Goal: Task Accomplishment & Management: Use online tool/utility

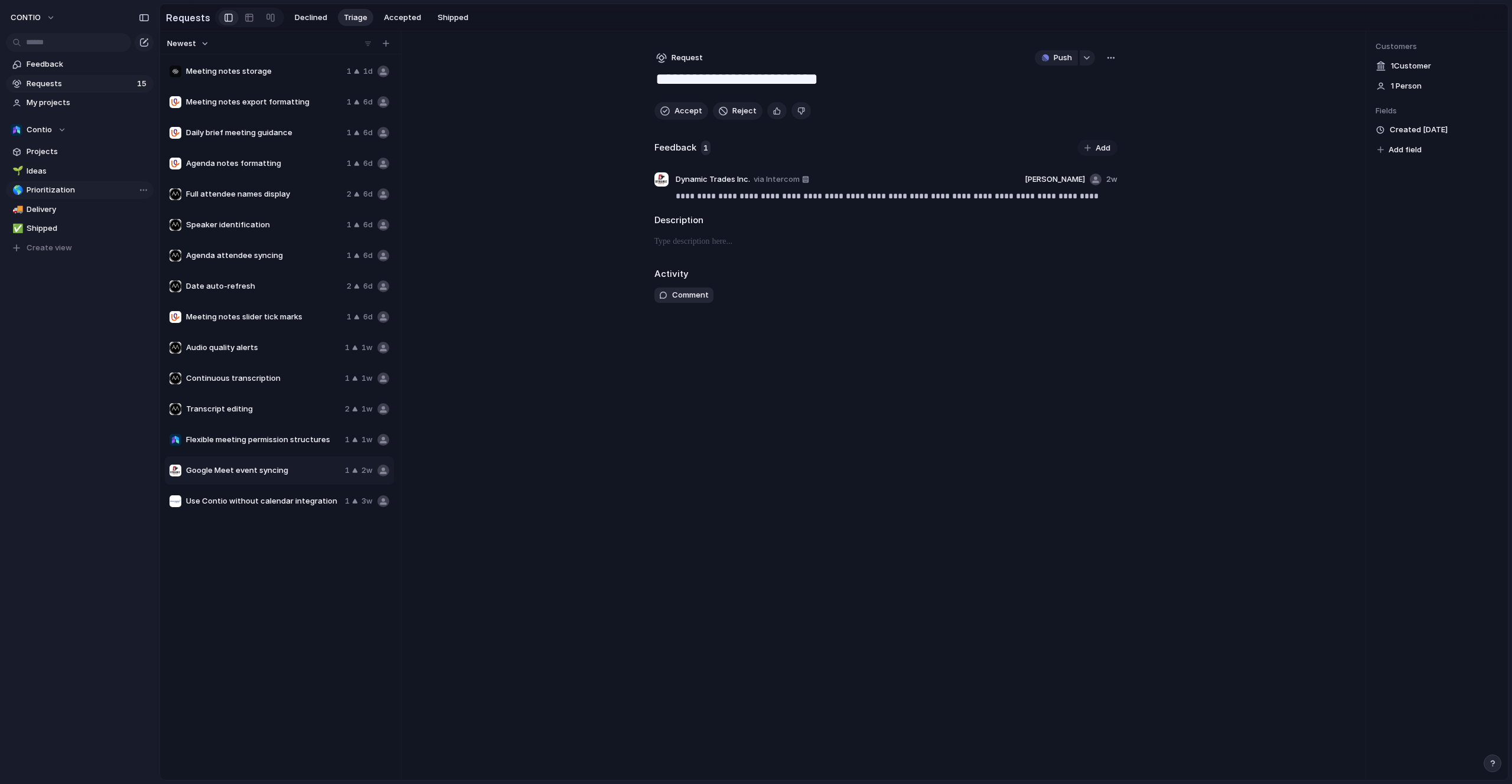
click at [39, 184] on span "Prioritization" at bounding box center [88, 189] width 123 height 12
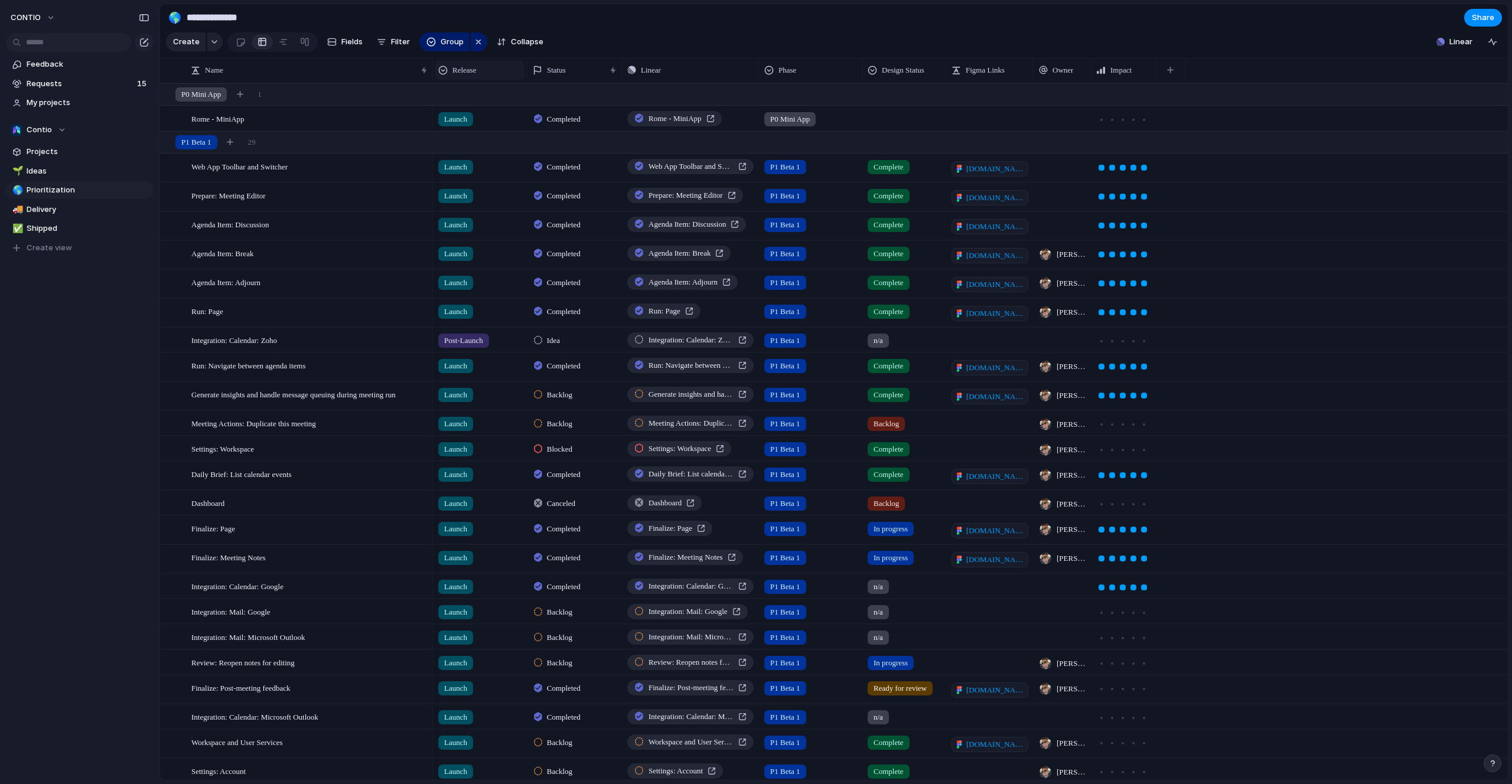
click at [472, 71] on span "Release" at bounding box center [464, 69] width 24 height 12
click at [397, 38] on div "Modify Hide Sort ascending Sort descending" at bounding box center [756, 392] width 1512 height 784
click at [391, 44] on span "Filter" at bounding box center [400, 42] width 19 height 12
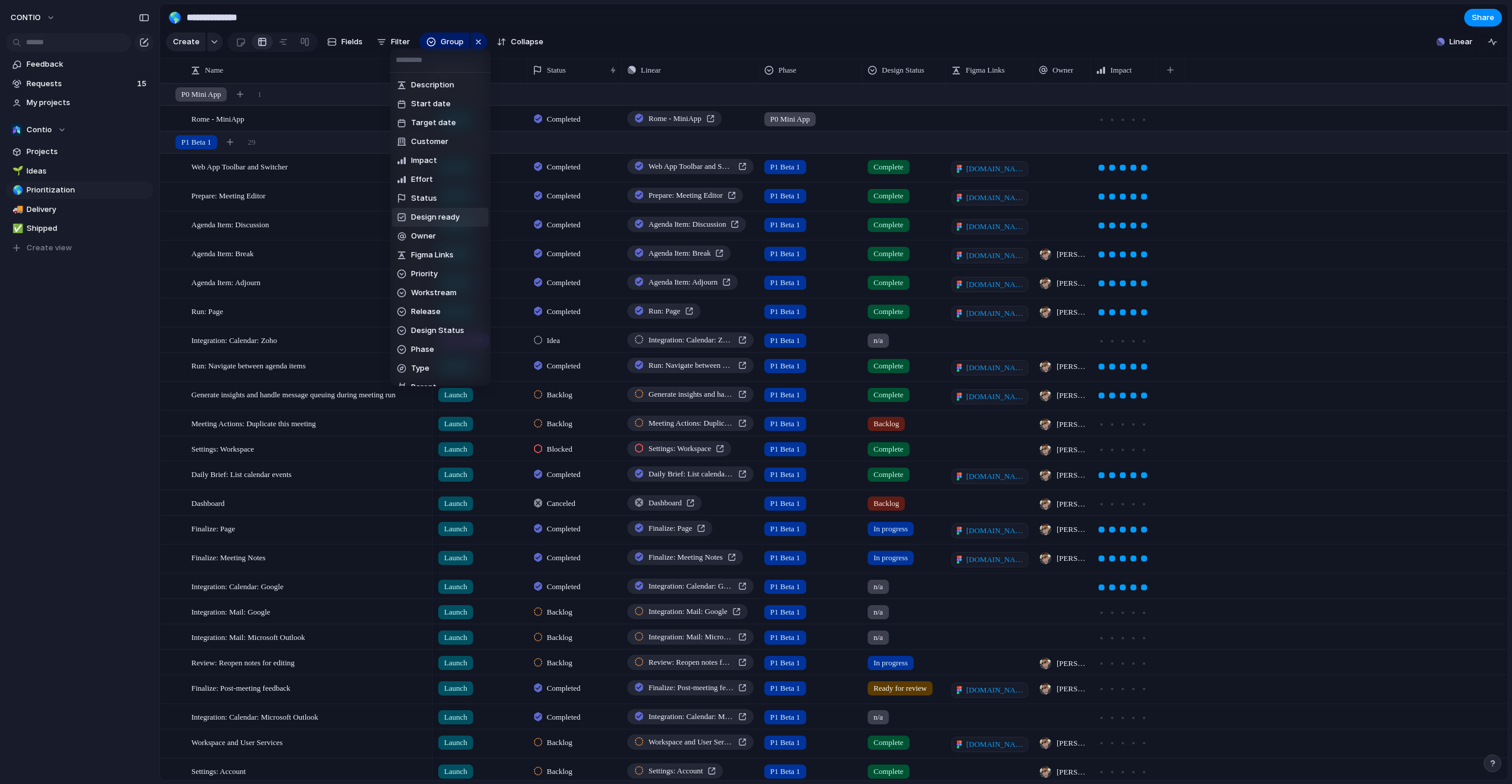
click at [579, 13] on div "Description Start date Target date Customer Impact Effort Status Design ready O…" at bounding box center [756, 392] width 1512 height 784
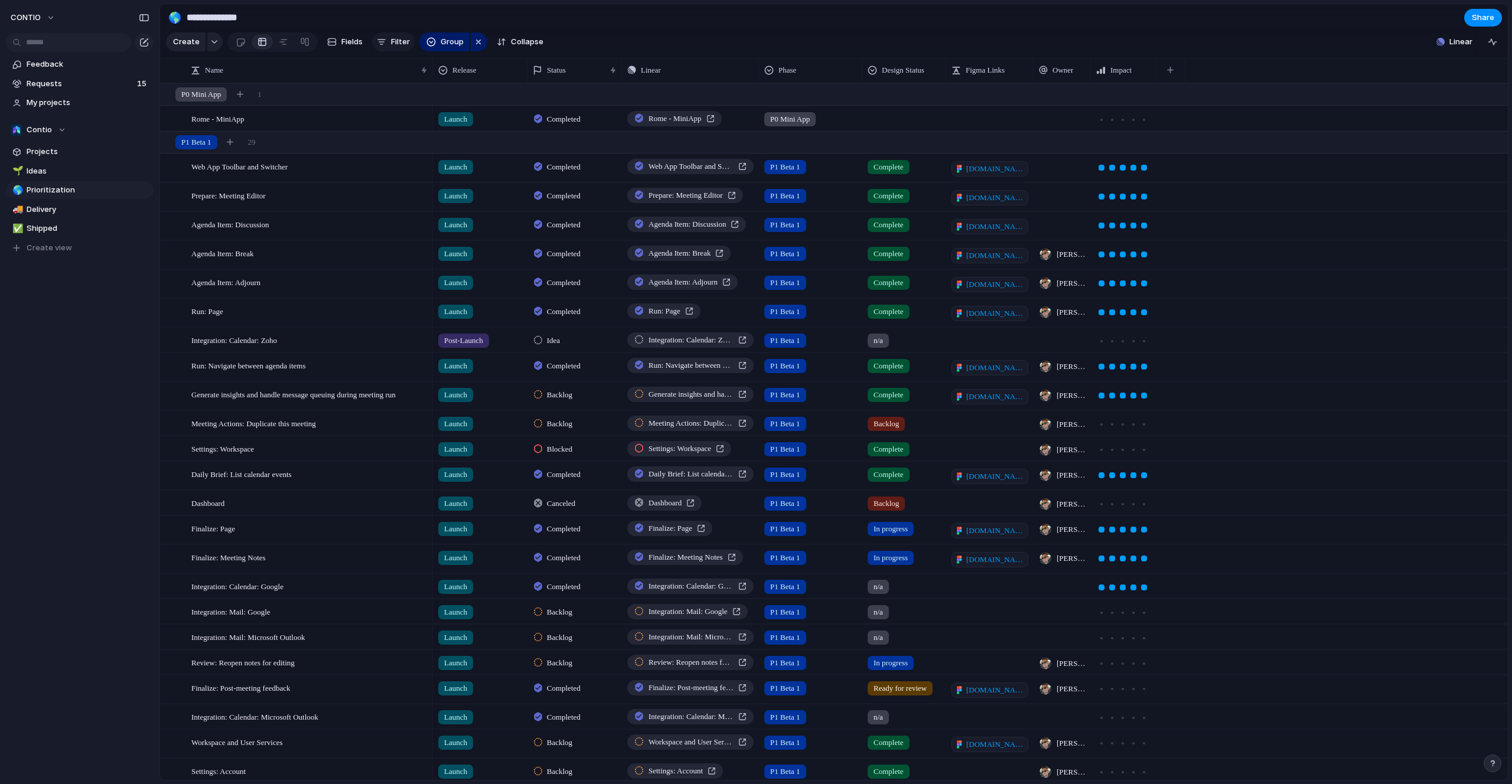
click at [395, 39] on span "Filter" at bounding box center [400, 42] width 19 height 12
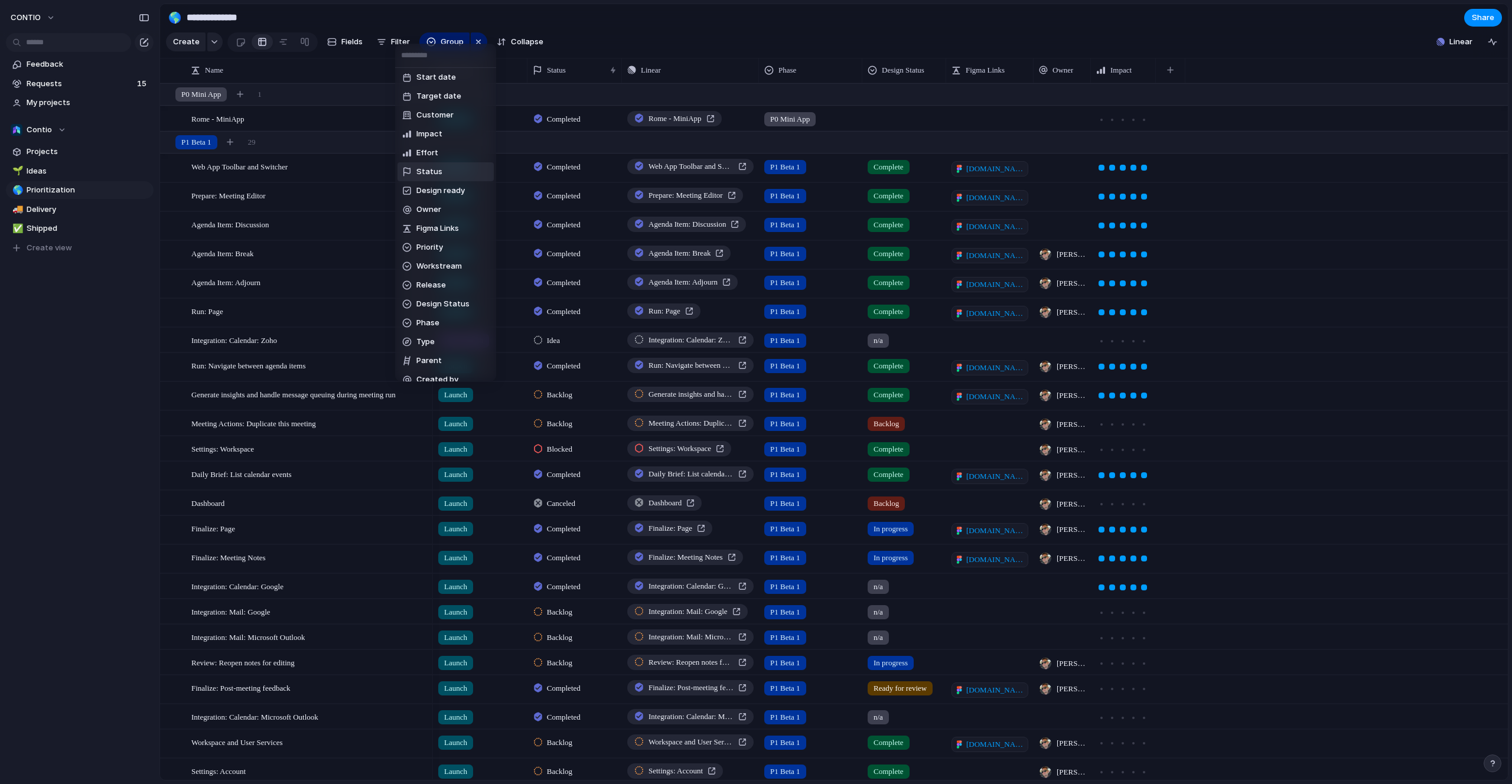
scroll to position [22, 0]
click at [428, 279] on span "Release" at bounding box center [430, 284] width 29 height 12
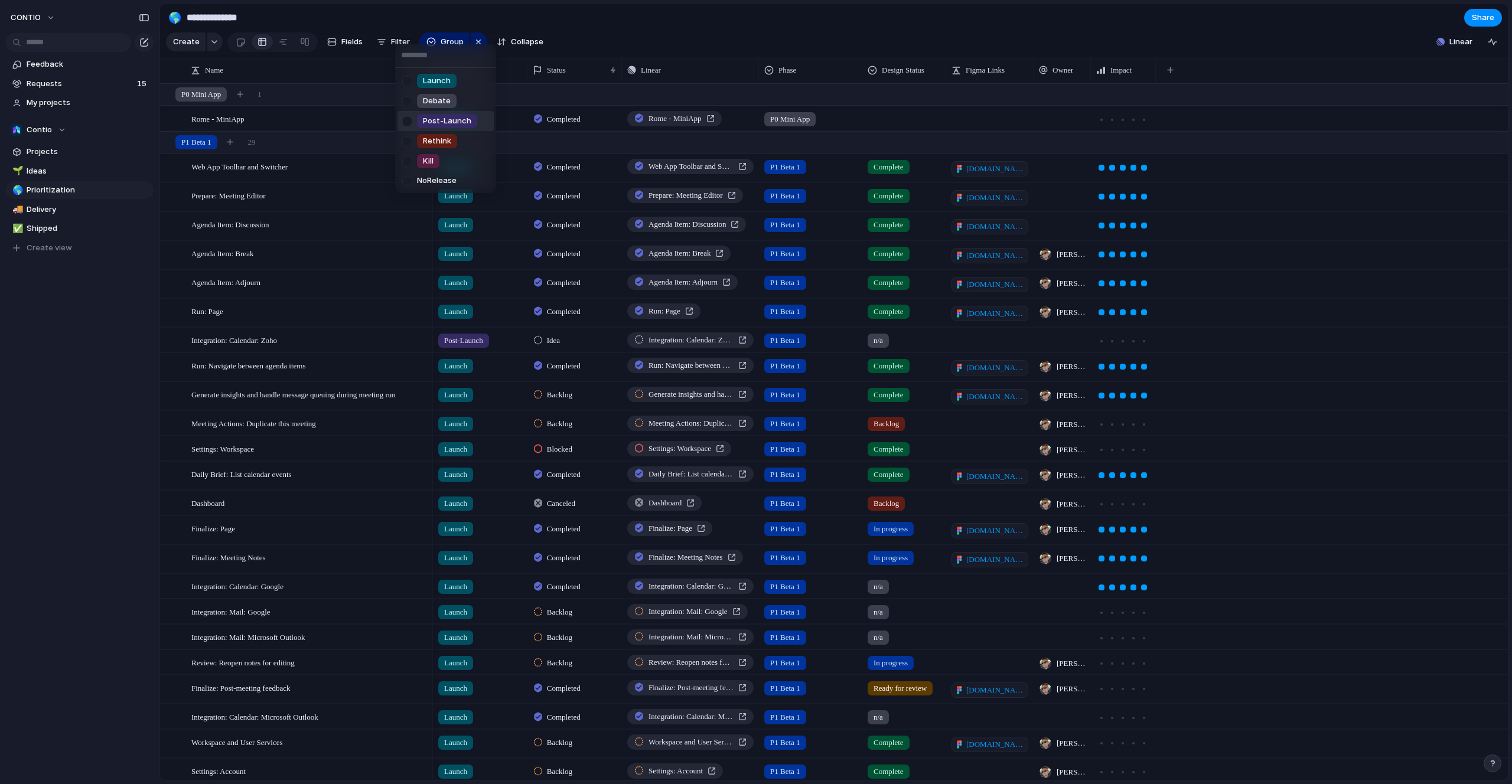
click at [413, 120] on div at bounding box center [406, 121] width 20 height 20
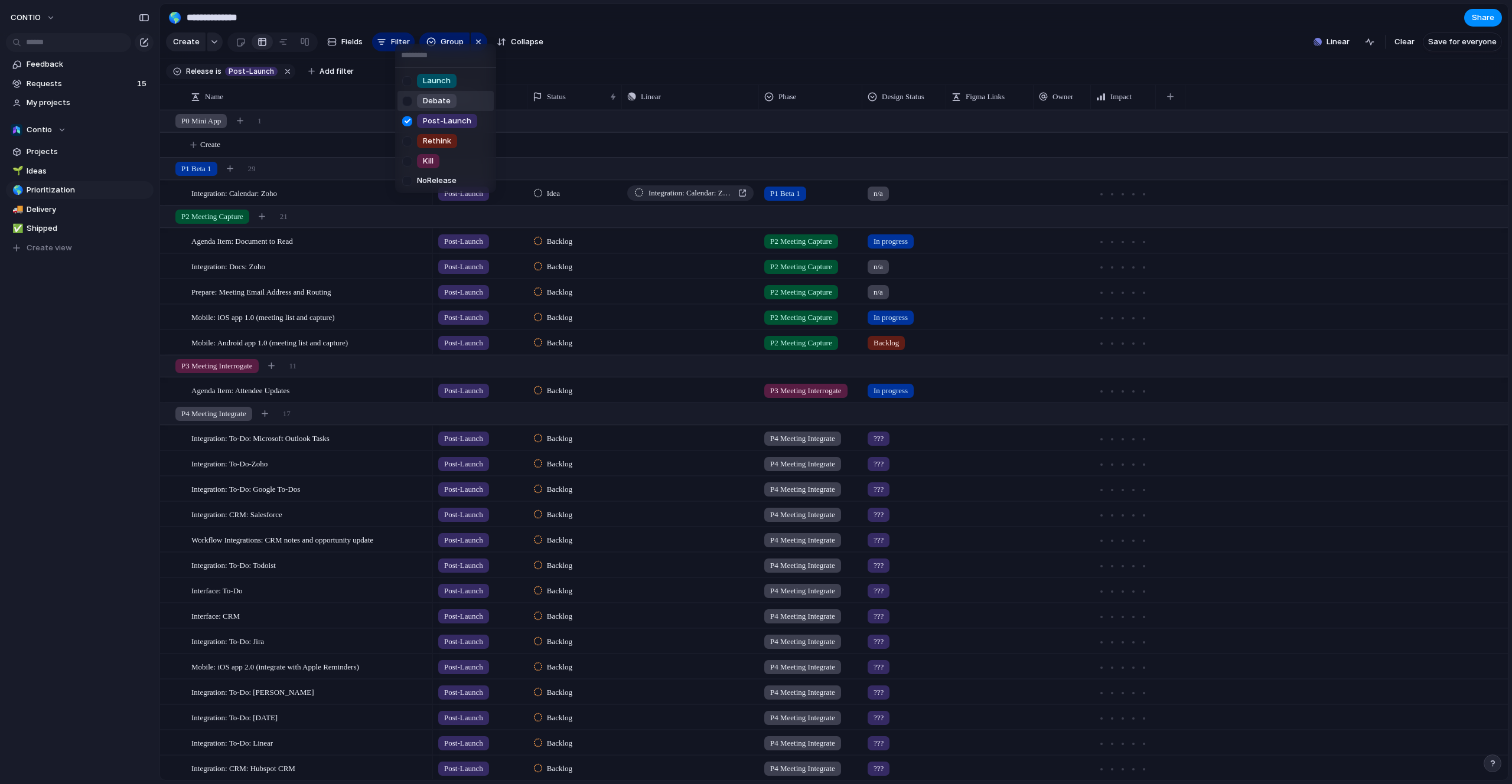
click at [647, 36] on div "Launch Debate Post-Launch Rethink Kill No Release" at bounding box center [756, 392] width 1512 height 784
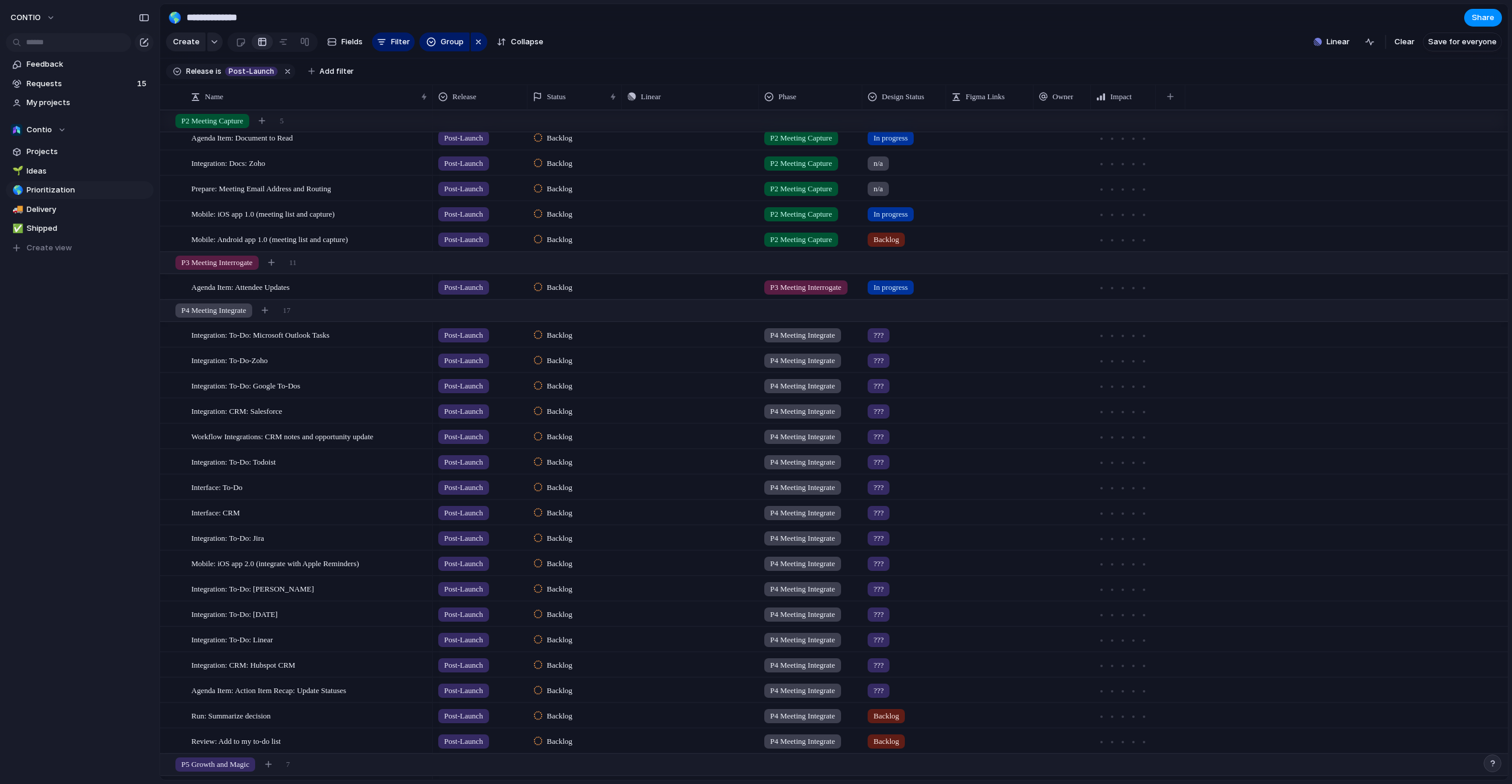
scroll to position [123, 0]
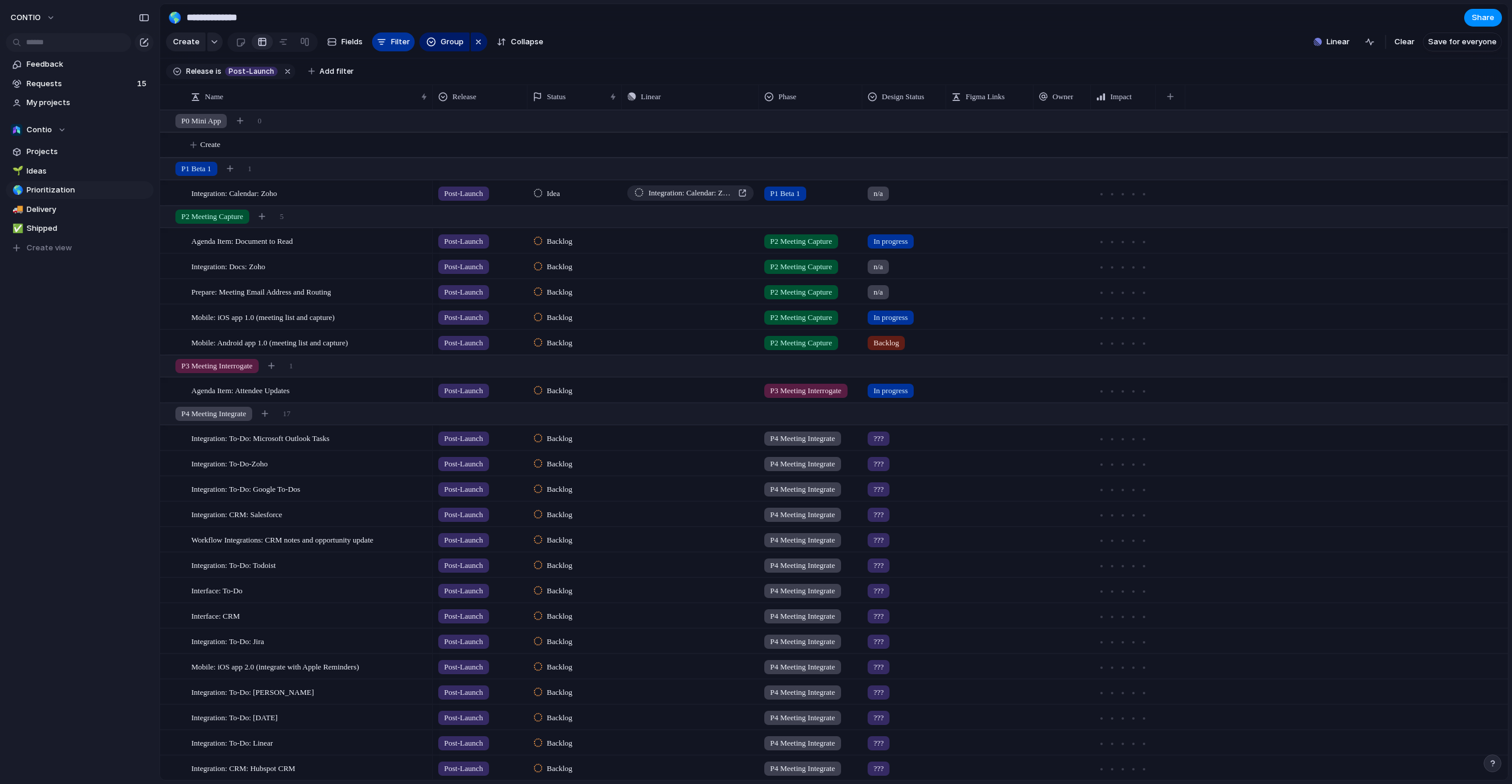
click at [395, 42] on span "Filter" at bounding box center [400, 42] width 19 height 12
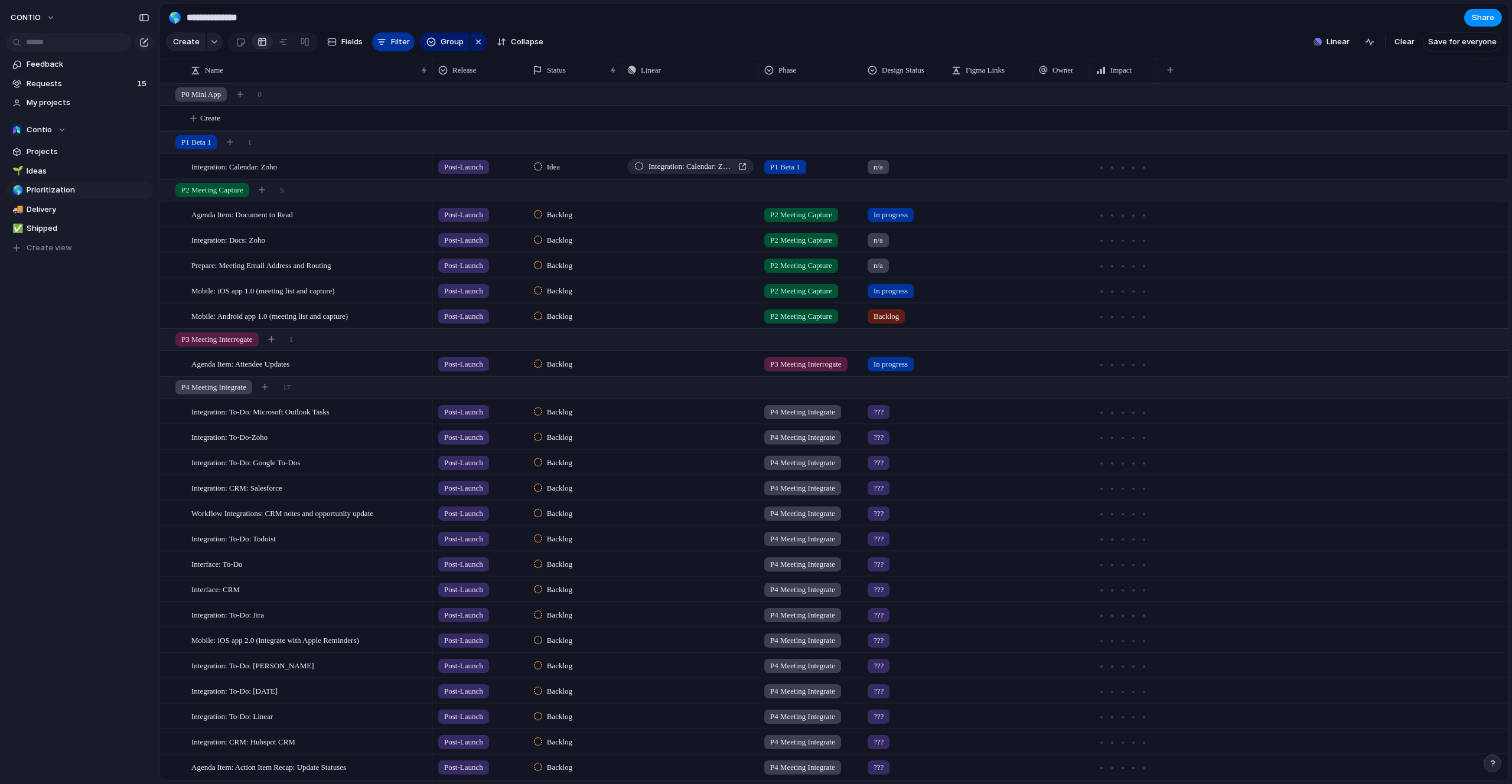
click at [382, 44] on div "button" at bounding box center [382, 42] width 10 height 10
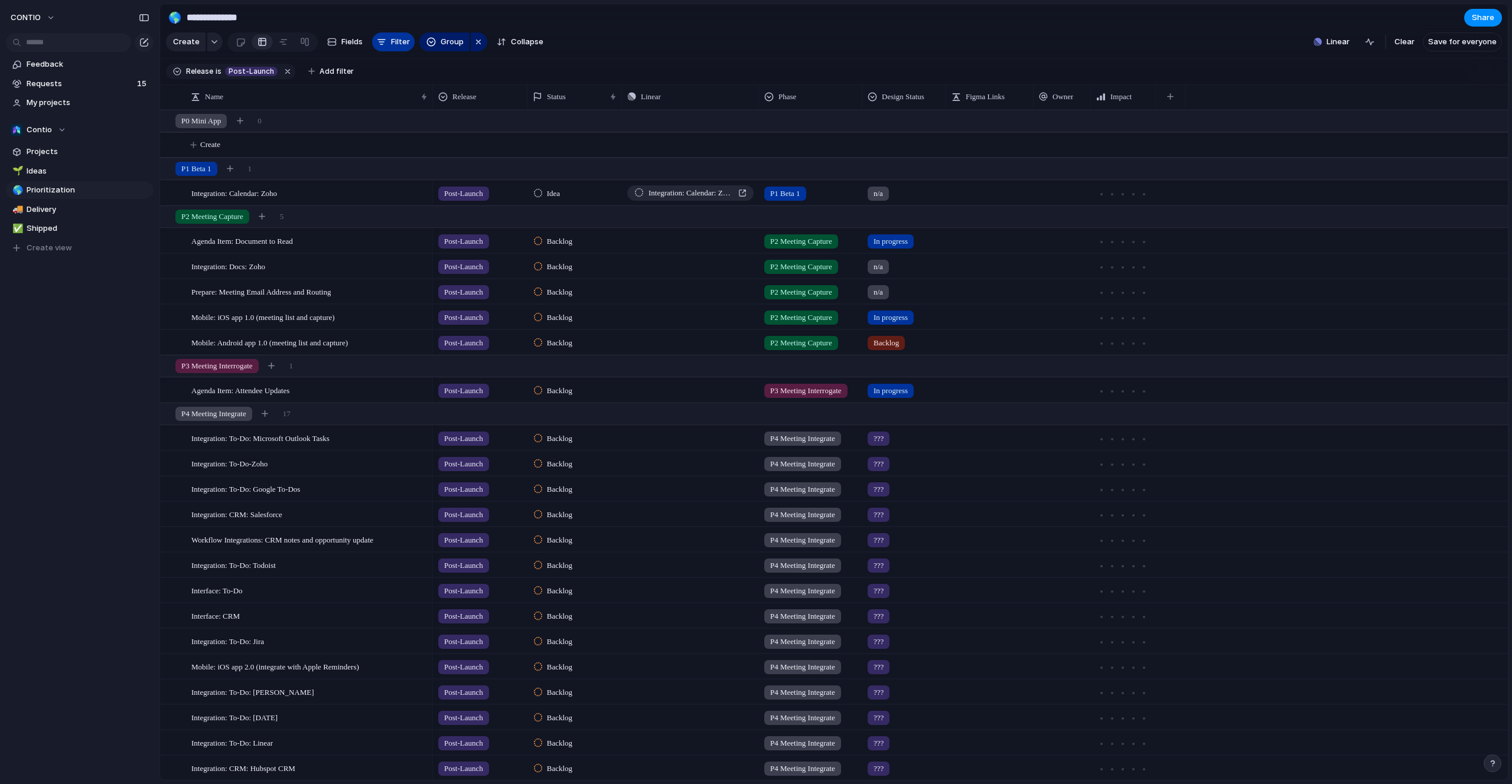
click at [382, 44] on div "button" at bounding box center [382, 42] width 10 height 10
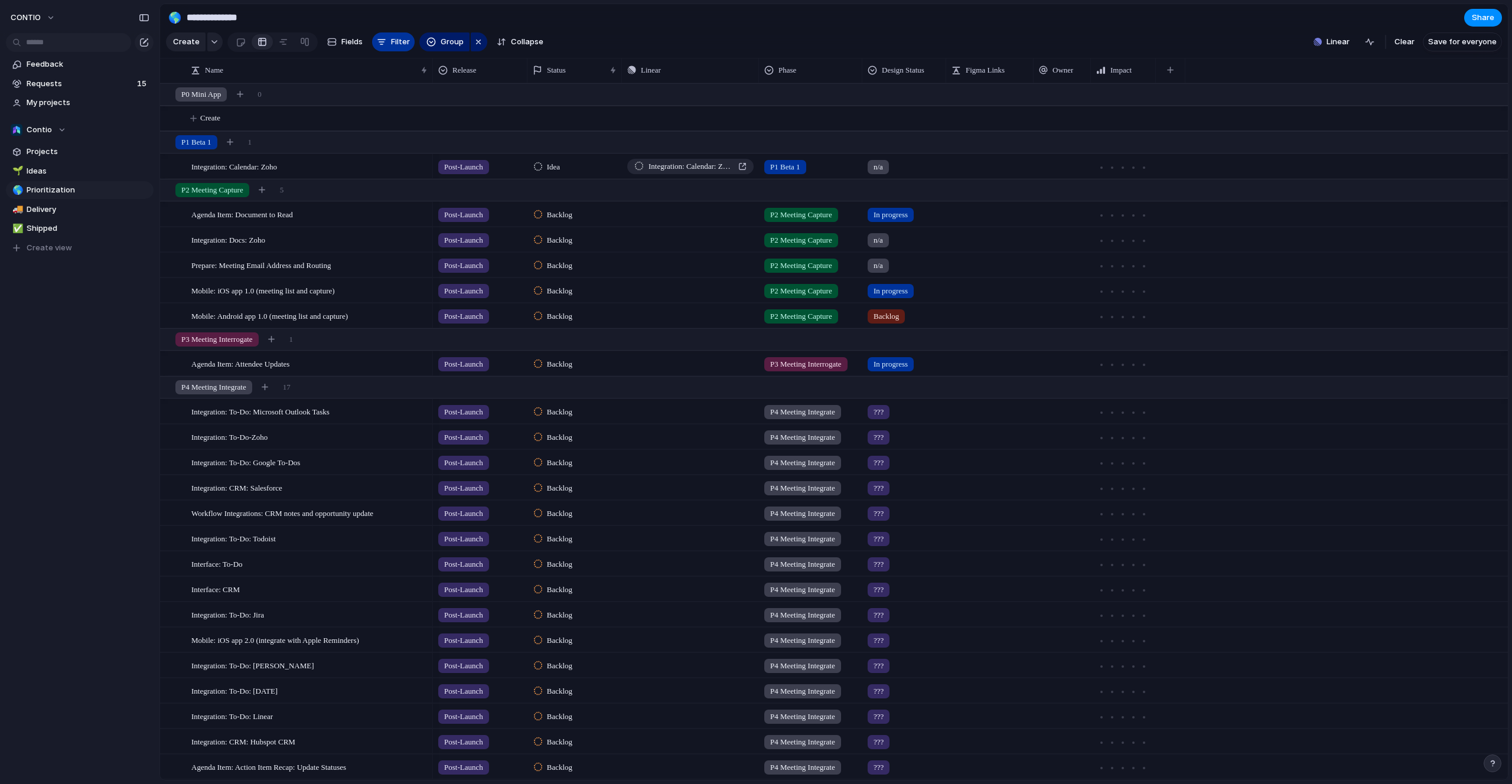
click at [382, 44] on div "button" at bounding box center [382, 42] width 10 height 10
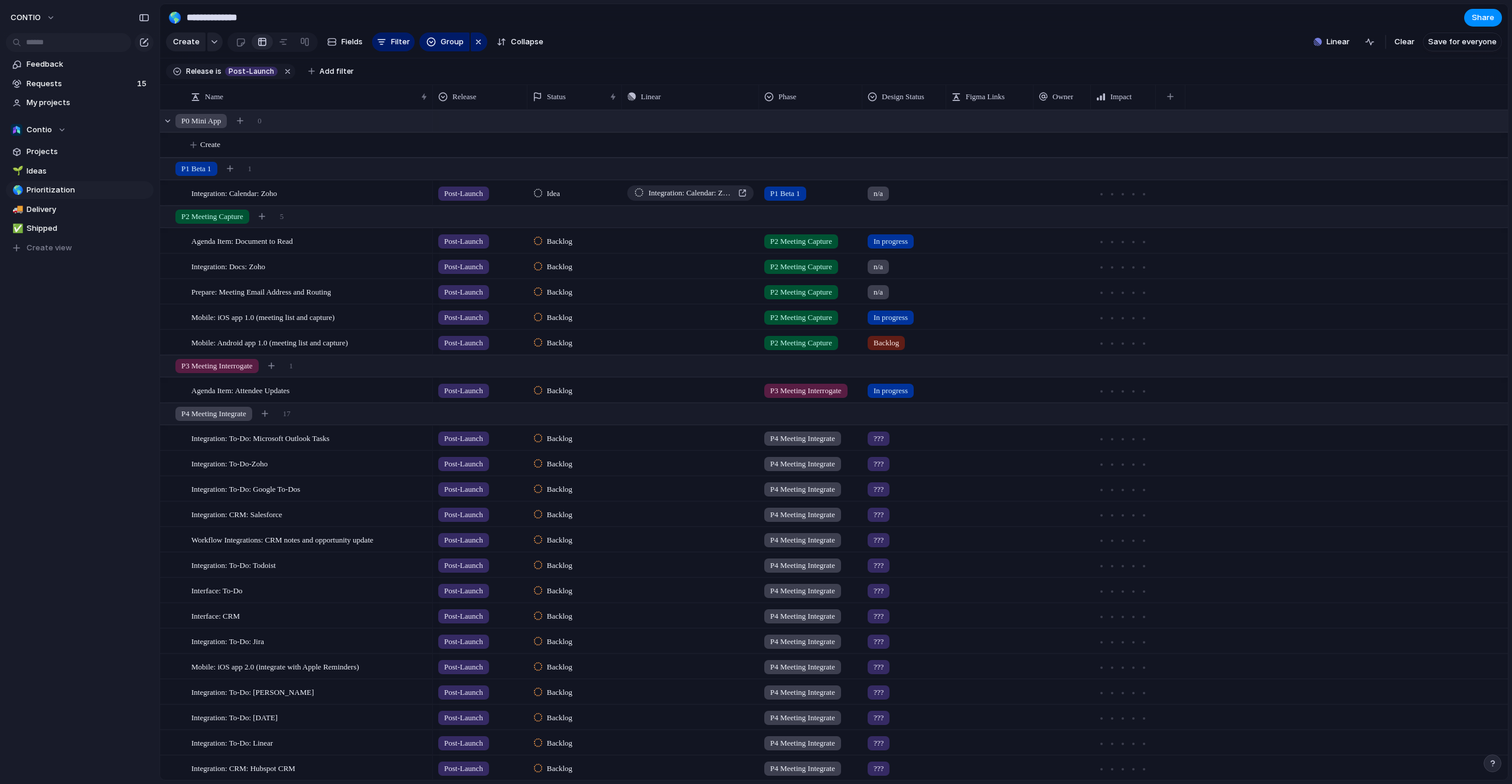
click at [284, 68] on button "button" at bounding box center [287, 71] width 15 height 15
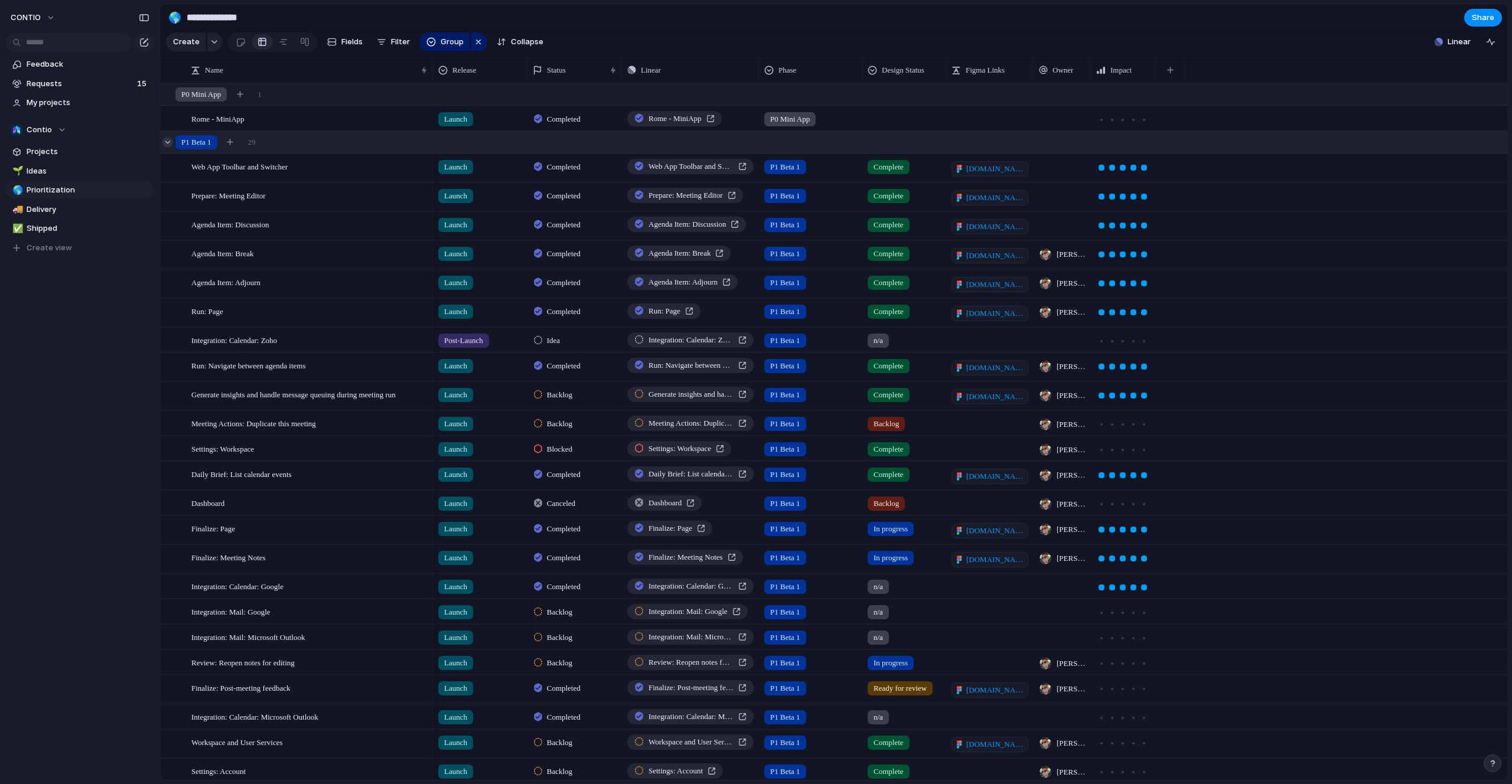
click at [171, 143] on div at bounding box center [168, 142] width 11 height 11
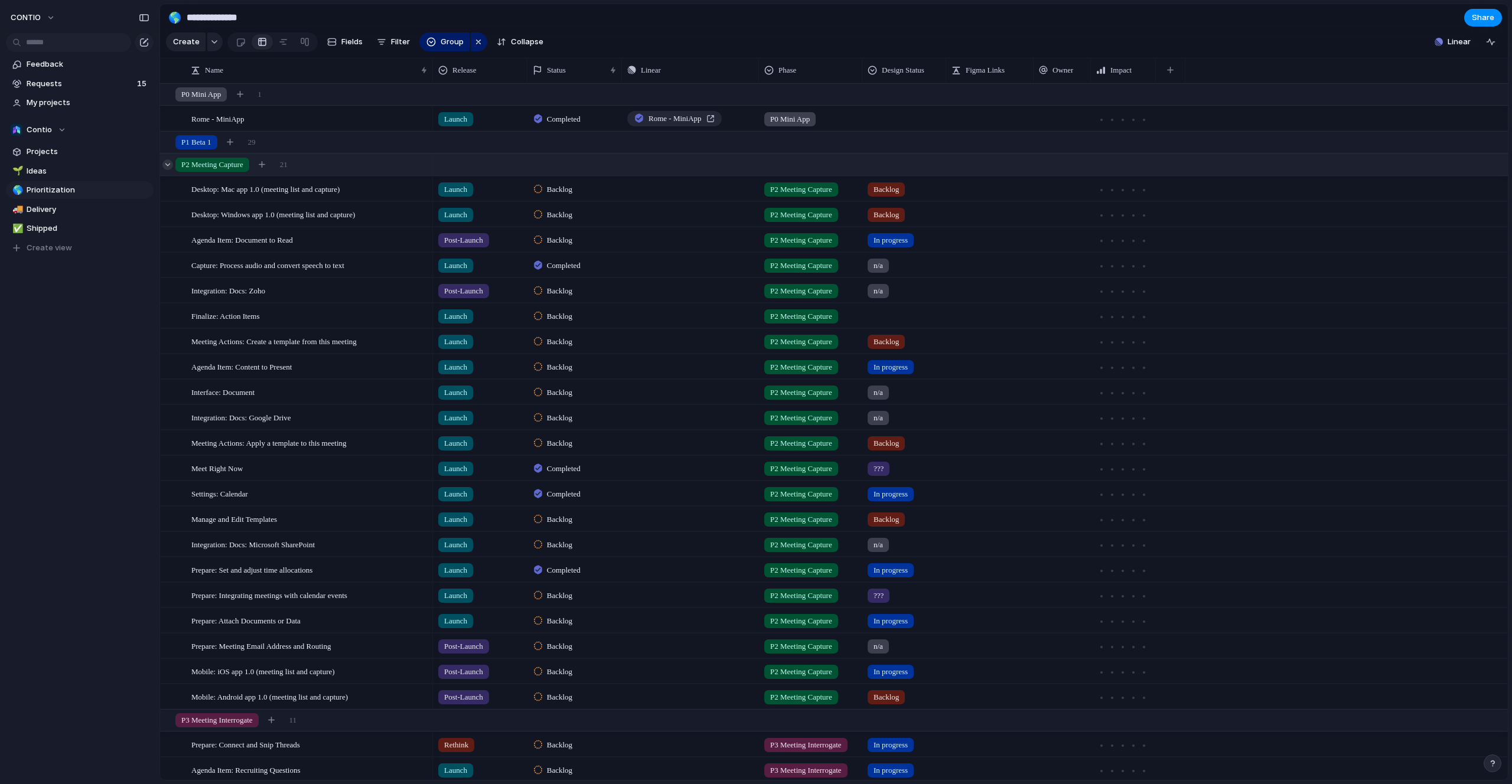
click at [169, 159] on div at bounding box center [168, 164] width 11 height 11
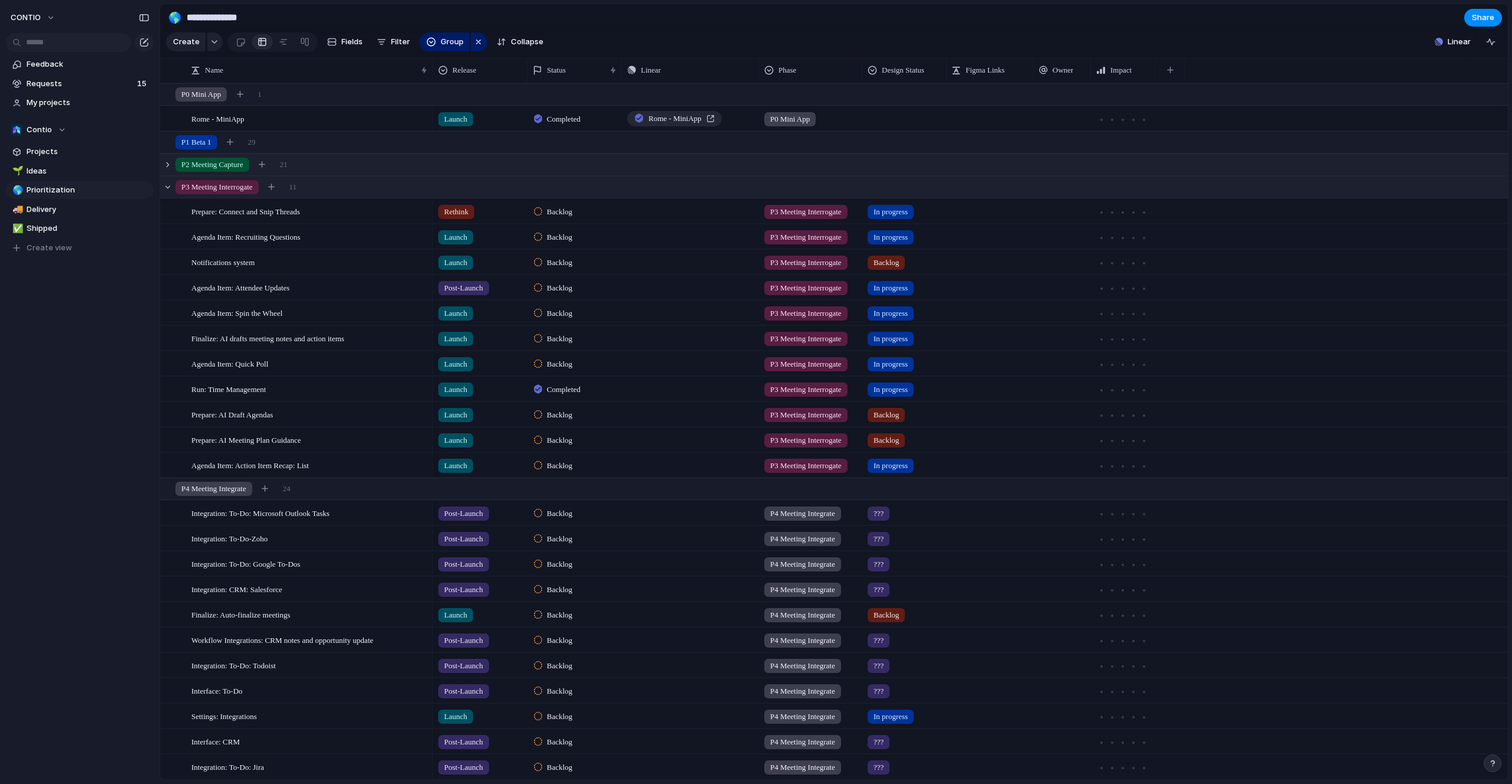
click at [173, 185] on div "P3 Meeting Interrogate 11" at bounding box center [835, 188] width 1350 height 21
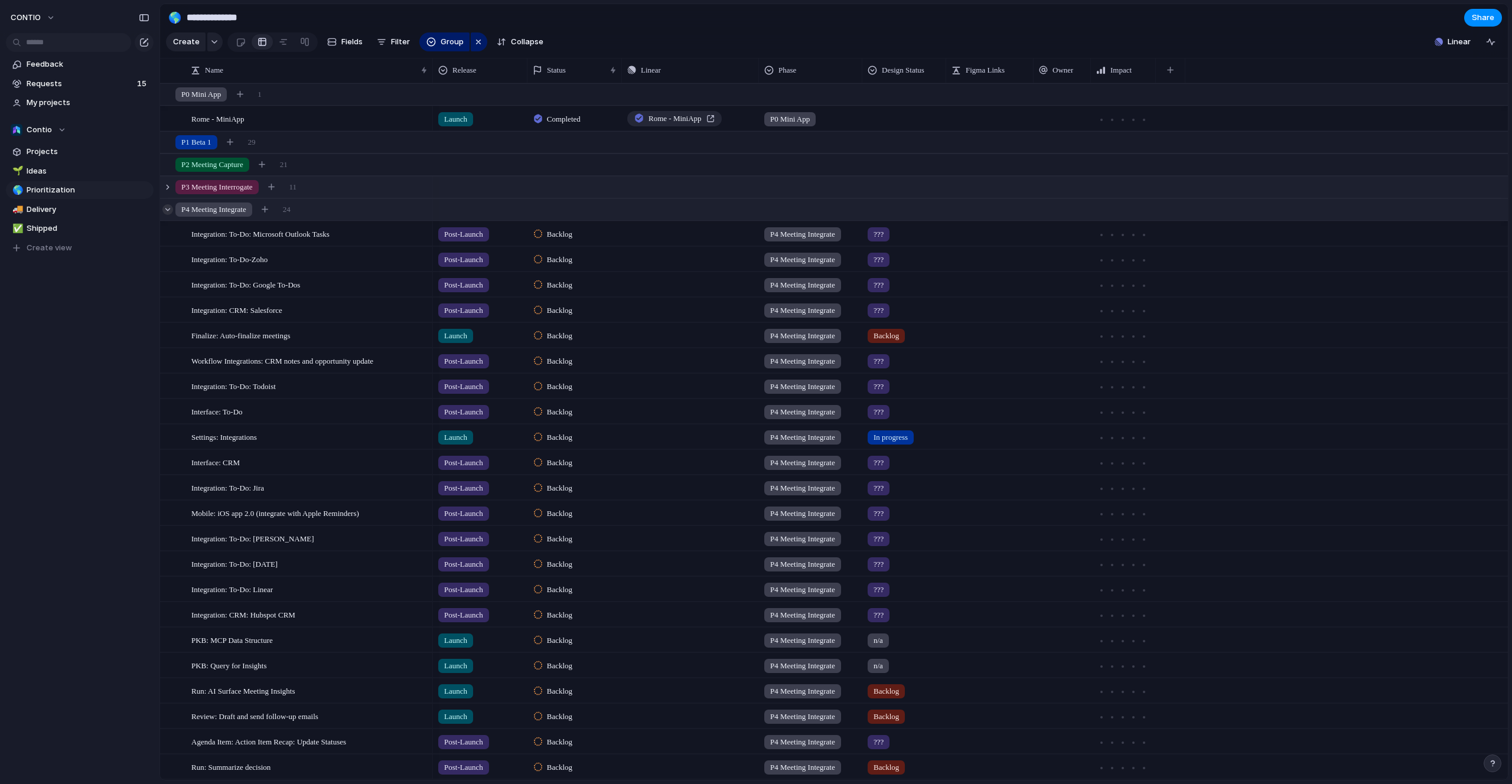
click at [170, 209] on div at bounding box center [168, 210] width 11 height 11
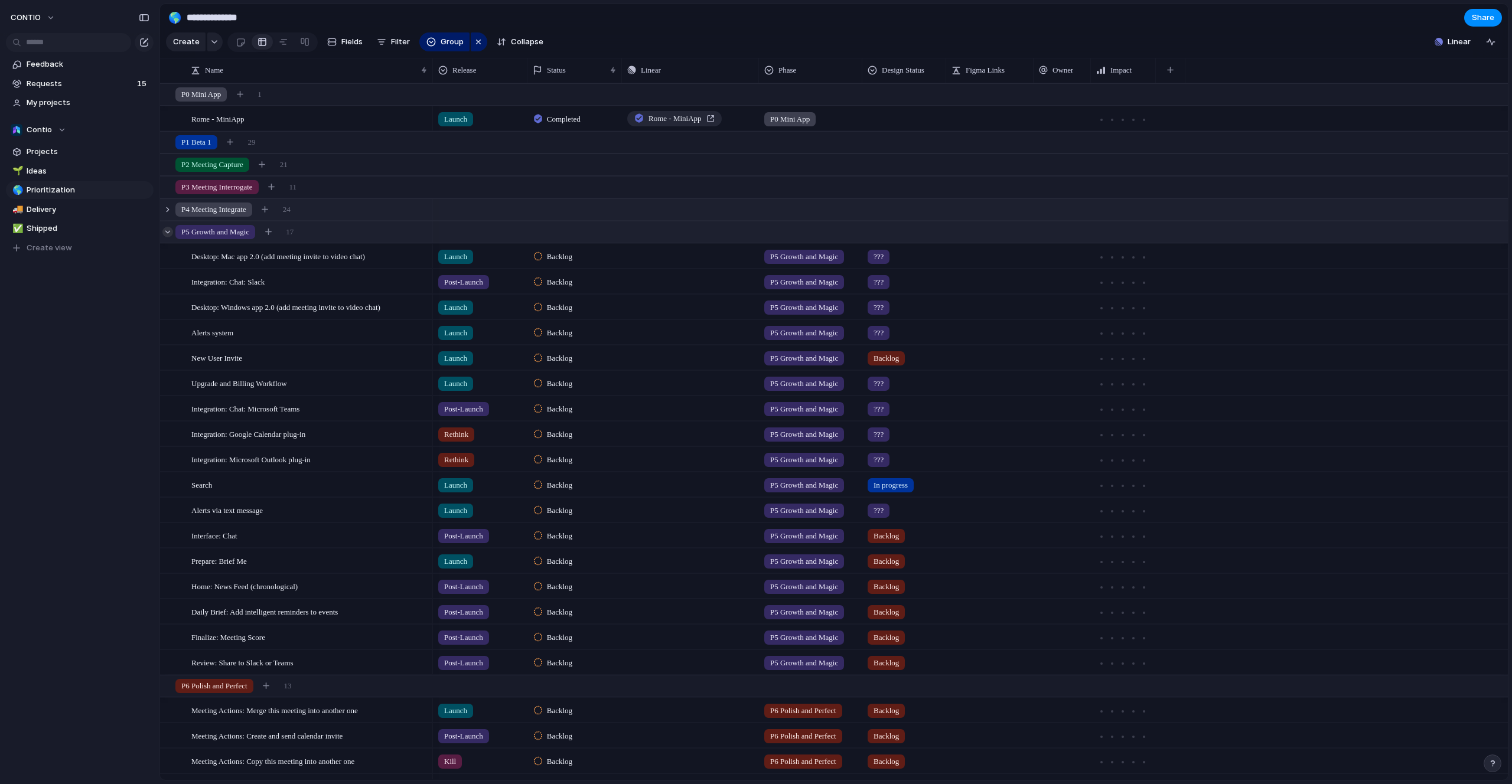
click at [170, 233] on div at bounding box center [168, 232] width 11 height 11
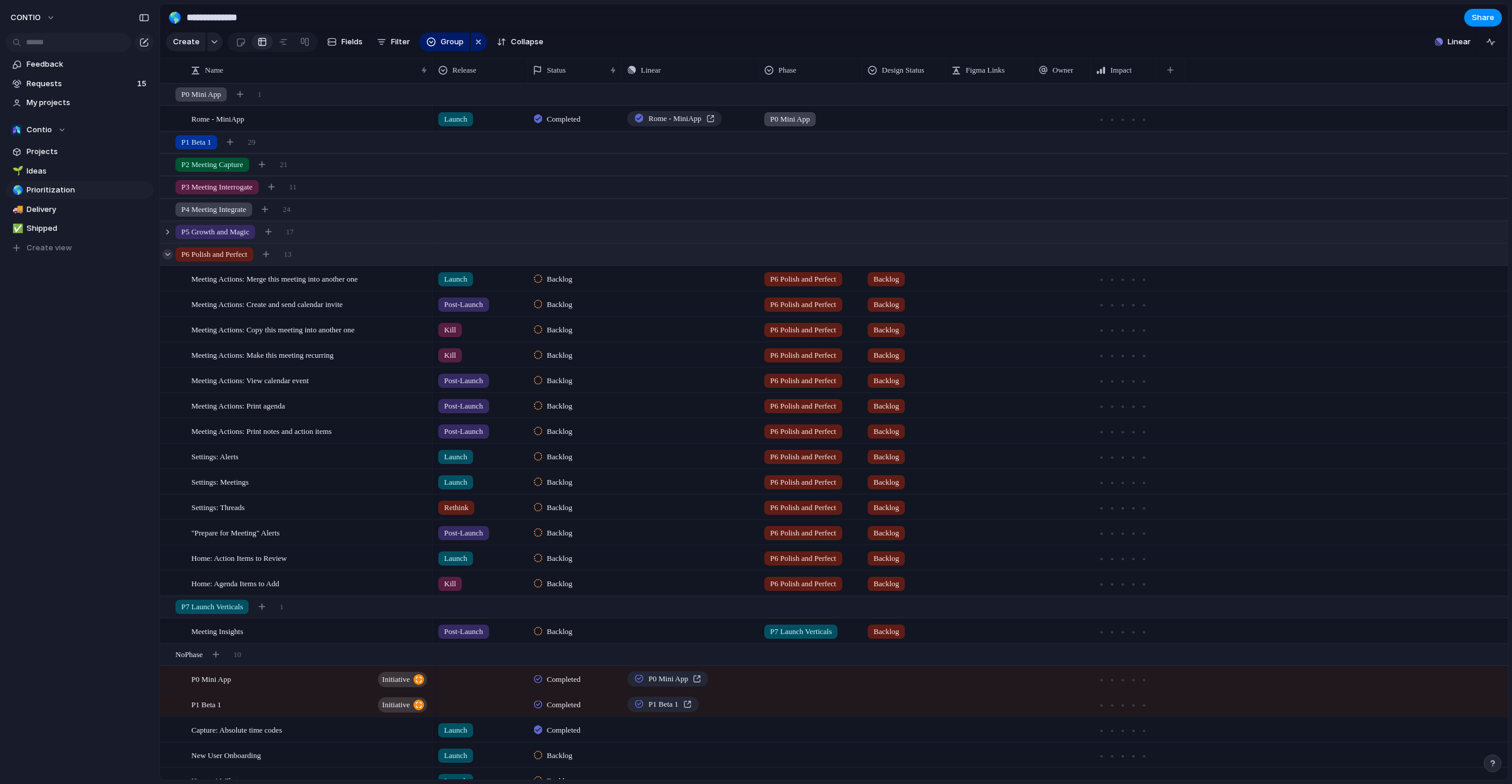
click at [168, 255] on div at bounding box center [168, 254] width 11 height 11
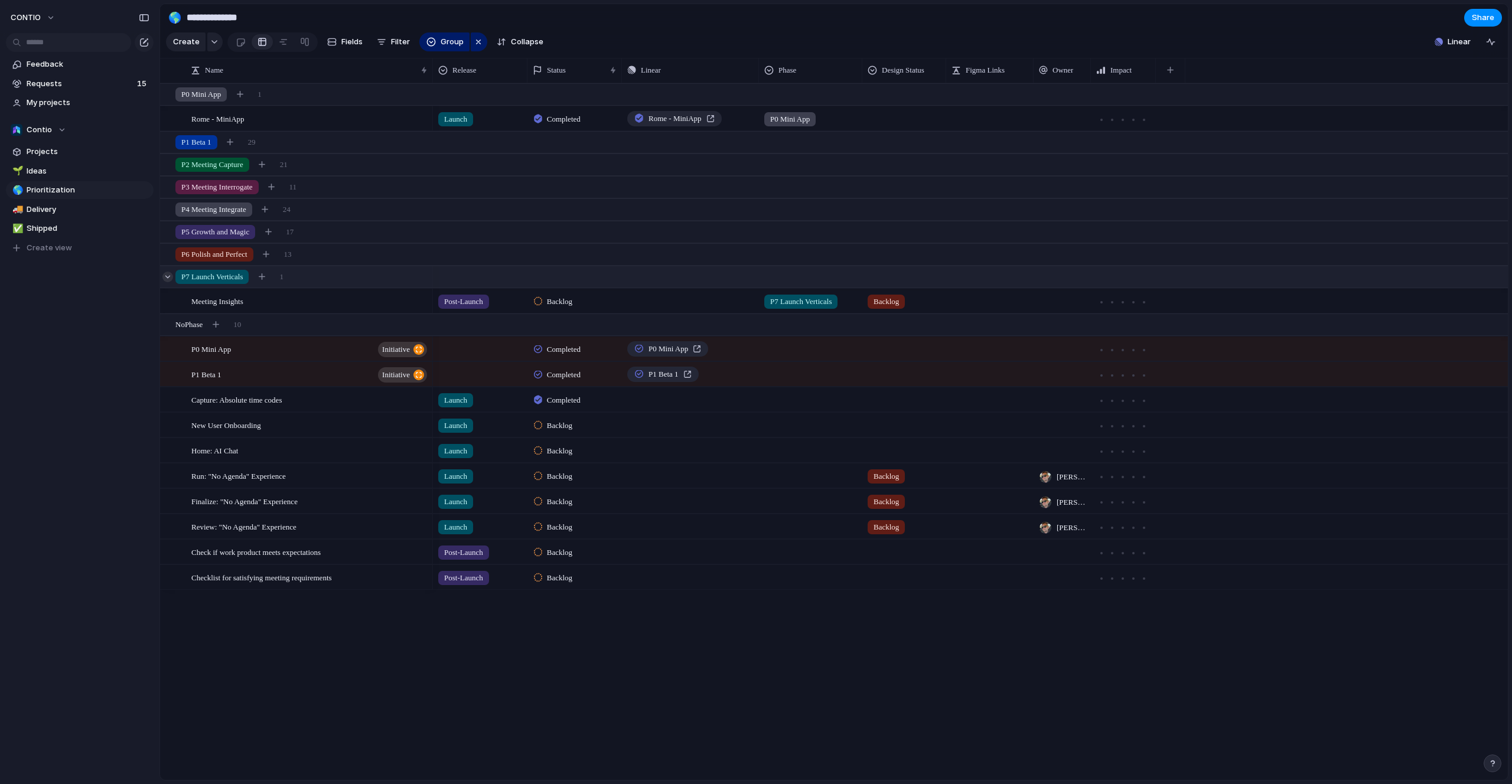
click at [168, 275] on div at bounding box center [168, 276] width 11 height 11
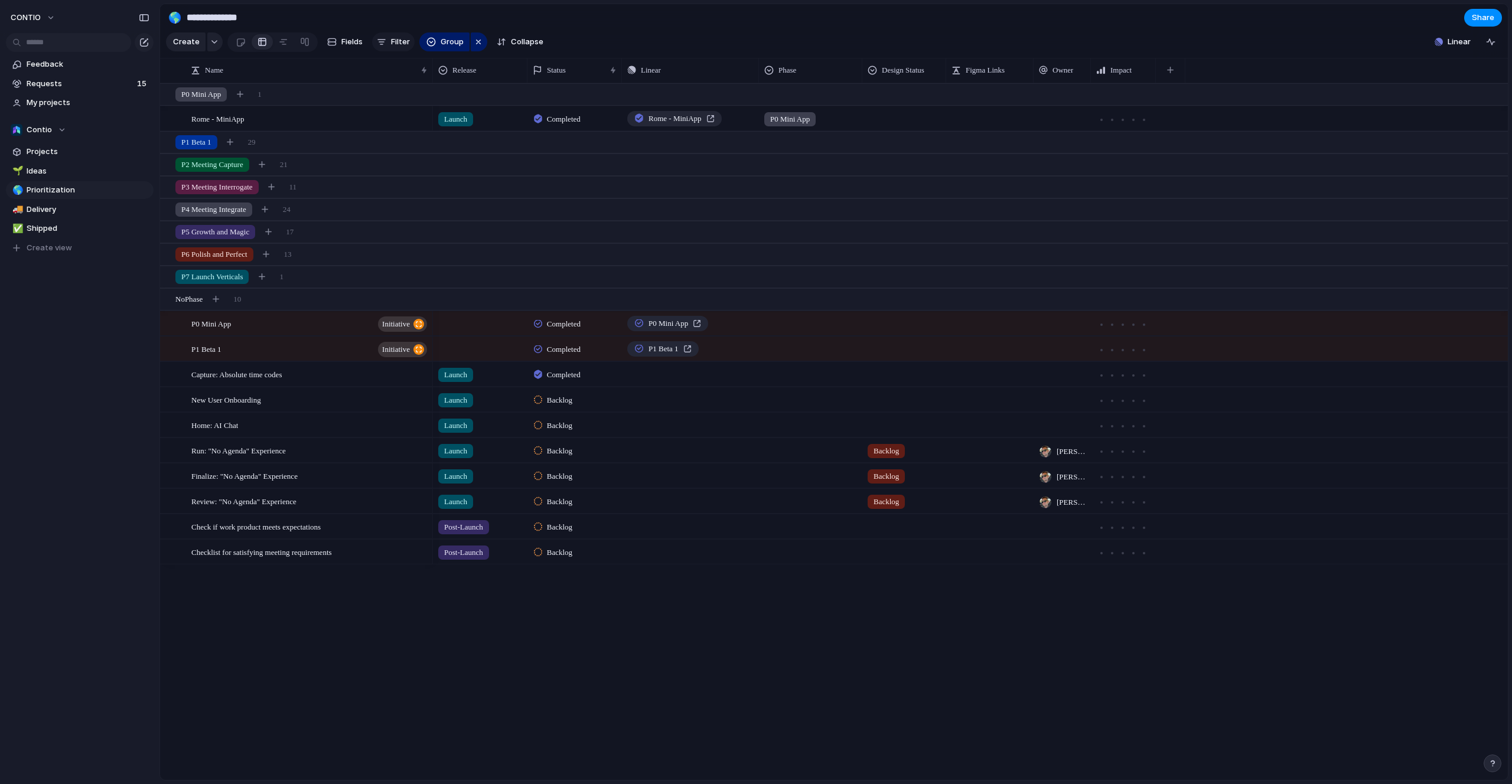
click at [392, 40] on span "Filter" at bounding box center [400, 42] width 19 height 12
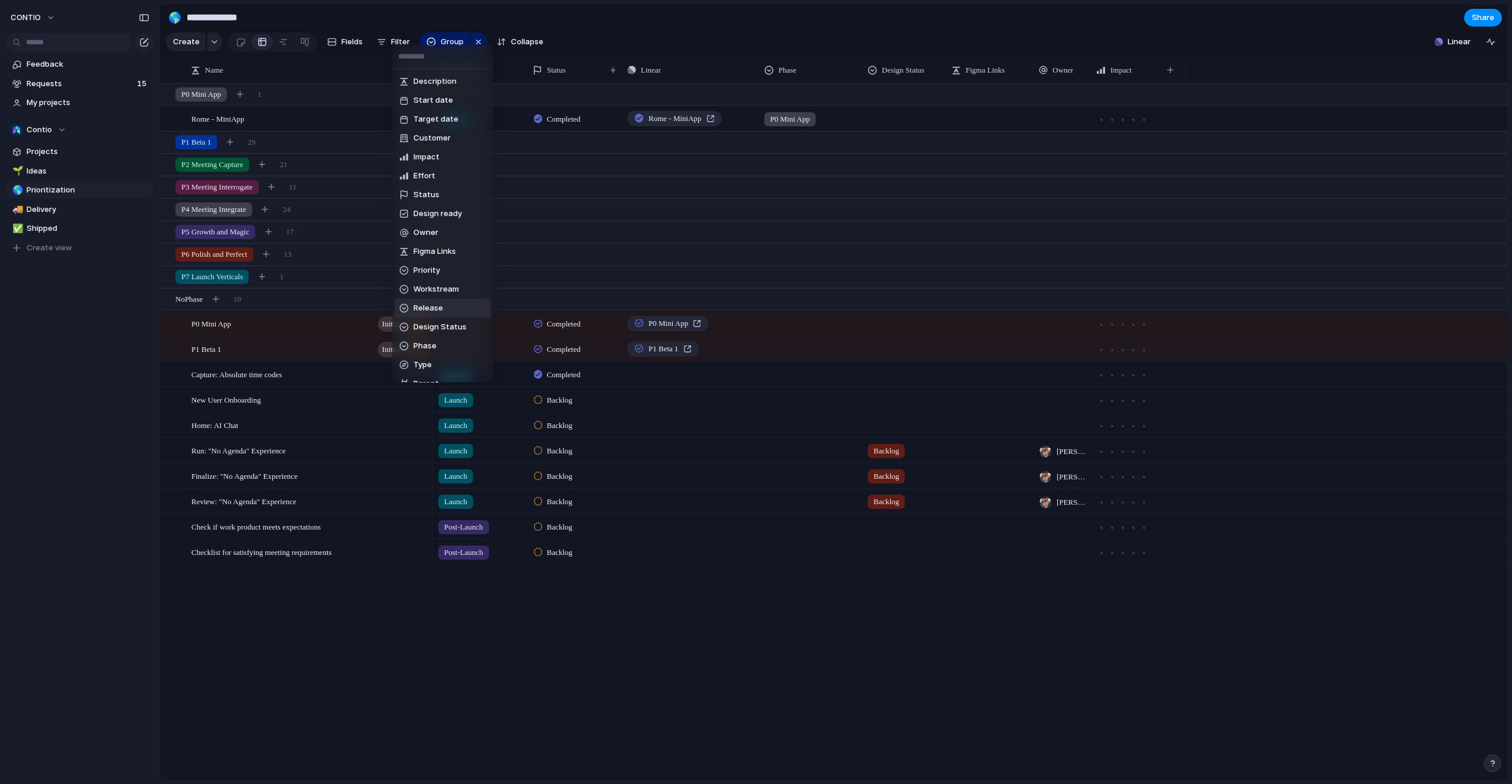
click at [424, 309] on span "Release" at bounding box center [428, 308] width 29 height 12
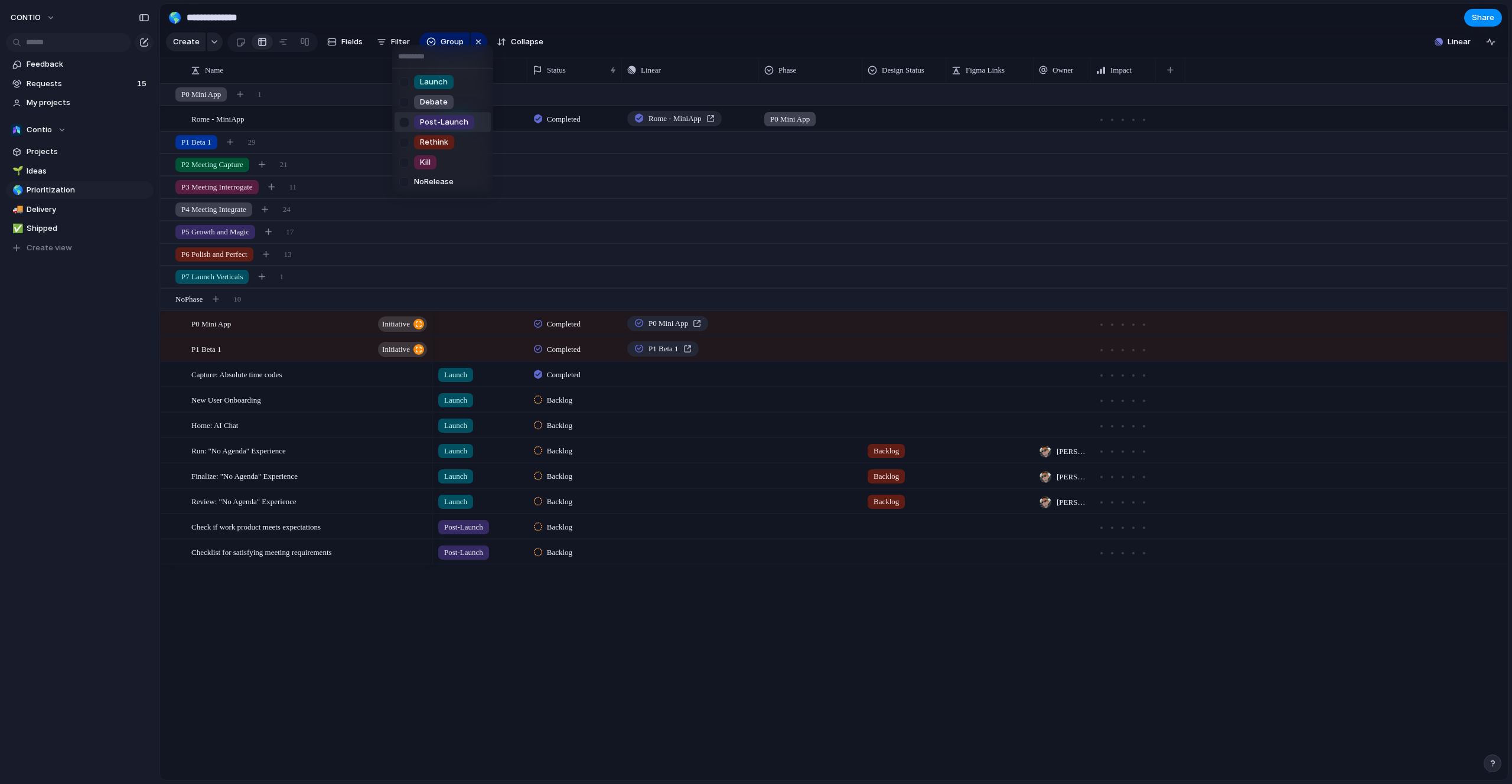
drag, startPoint x: 406, startPoint y: 123, endPoint x: 404, endPoint y: 132, distance: 9.2
click at [406, 123] on div at bounding box center [404, 122] width 20 height 20
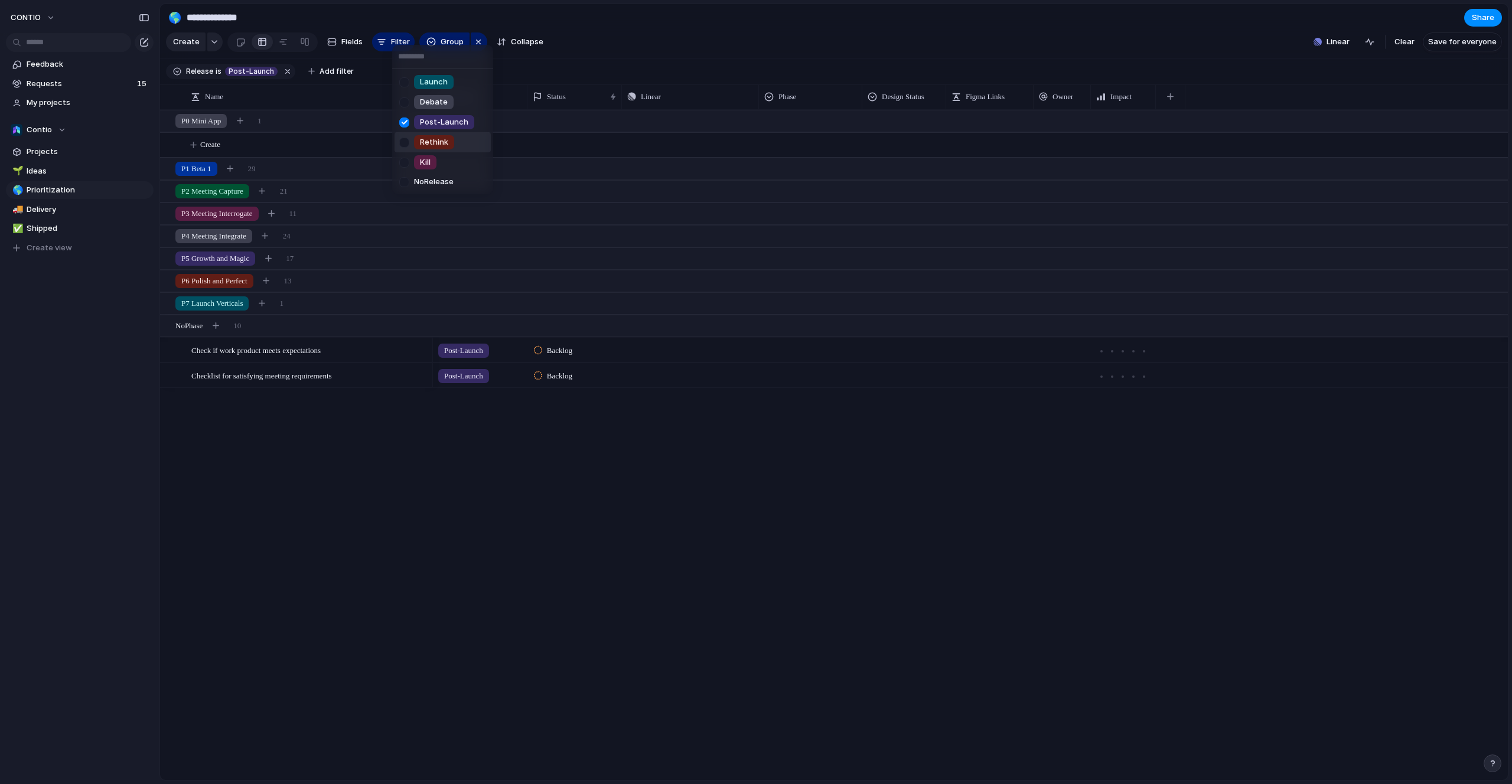
click at [404, 139] on div at bounding box center [404, 142] width 20 height 20
click at [402, 160] on div at bounding box center [404, 162] width 20 height 20
click at [368, 511] on div "Launch Debate Post-Launch Rethink Kill No Release" at bounding box center [756, 392] width 1512 height 784
click at [166, 188] on div at bounding box center [168, 191] width 11 height 11
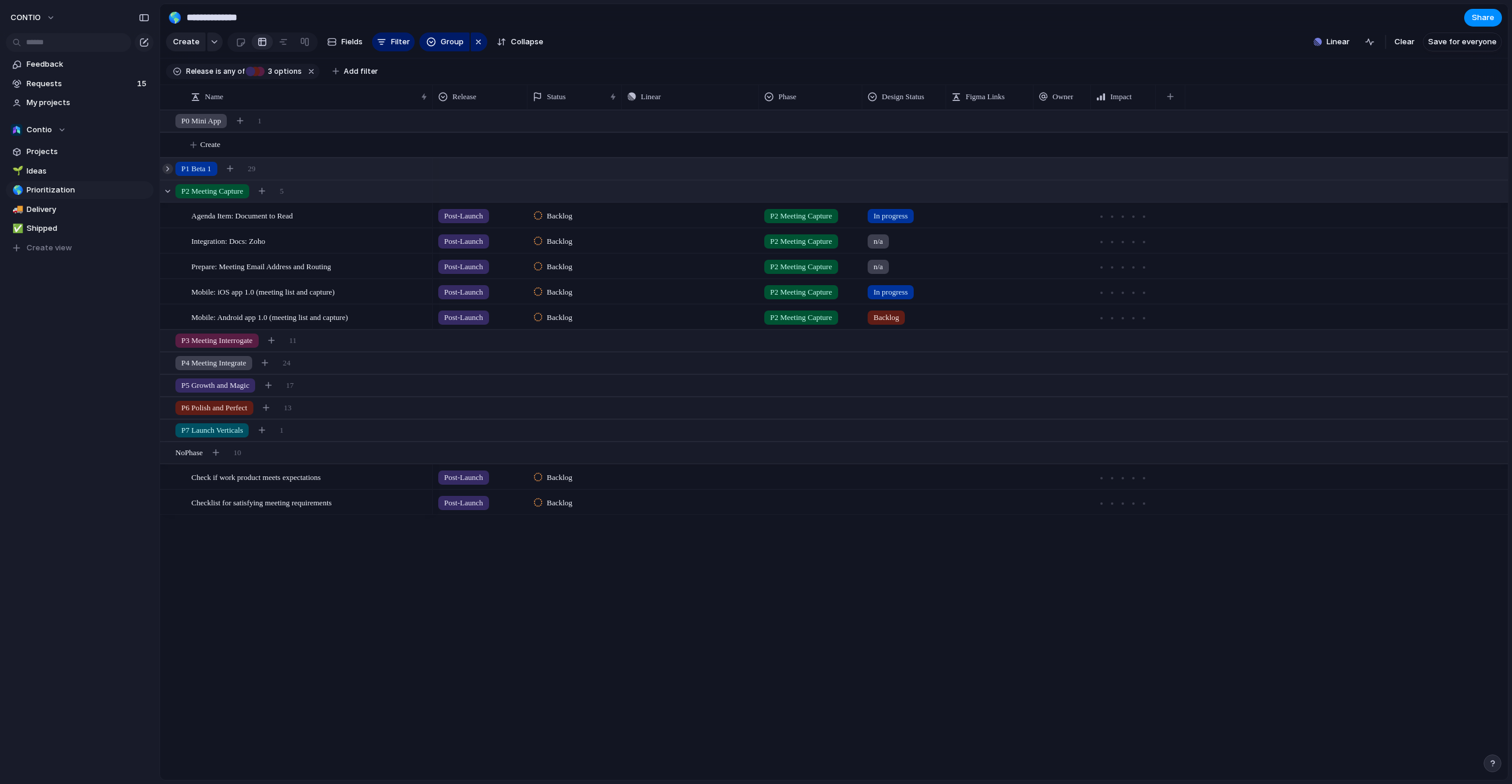
click at [166, 167] on div at bounding box center [168, 169] width 11 height 11
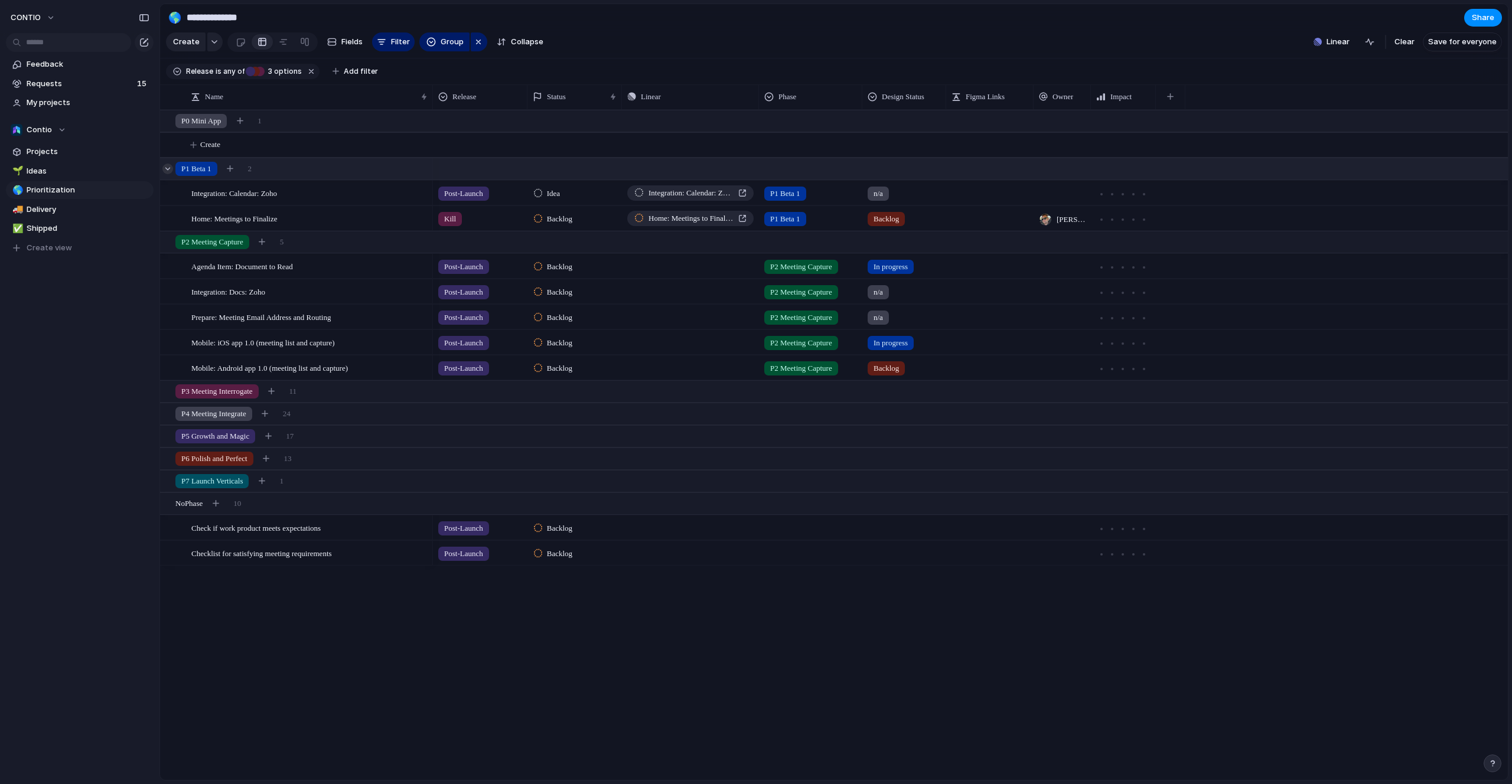
click at [166, 167] on div at bounding box center [168, 169] width 11 height 11
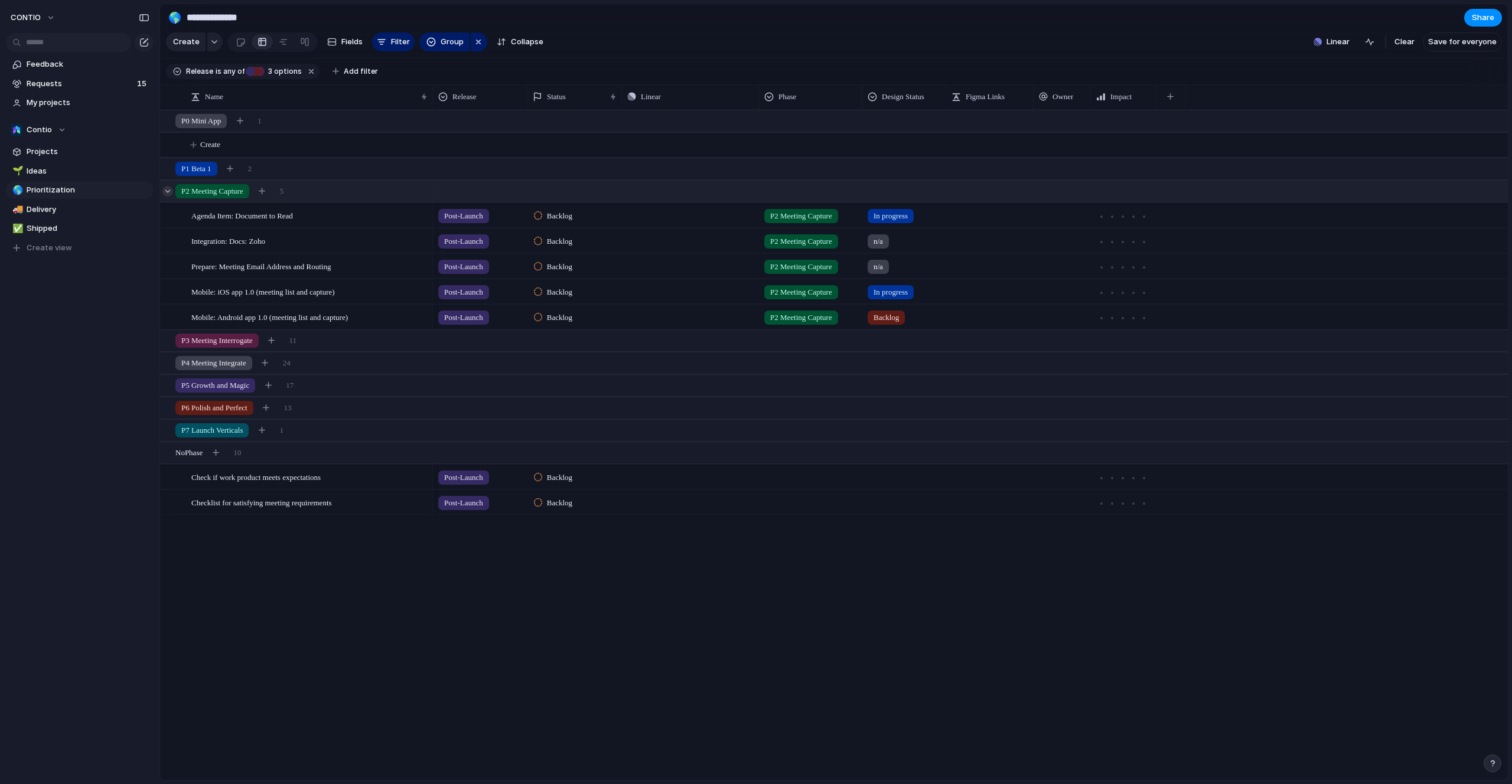
click at [168, 188] on div at bounding box center [168, 191] width 11 height 11
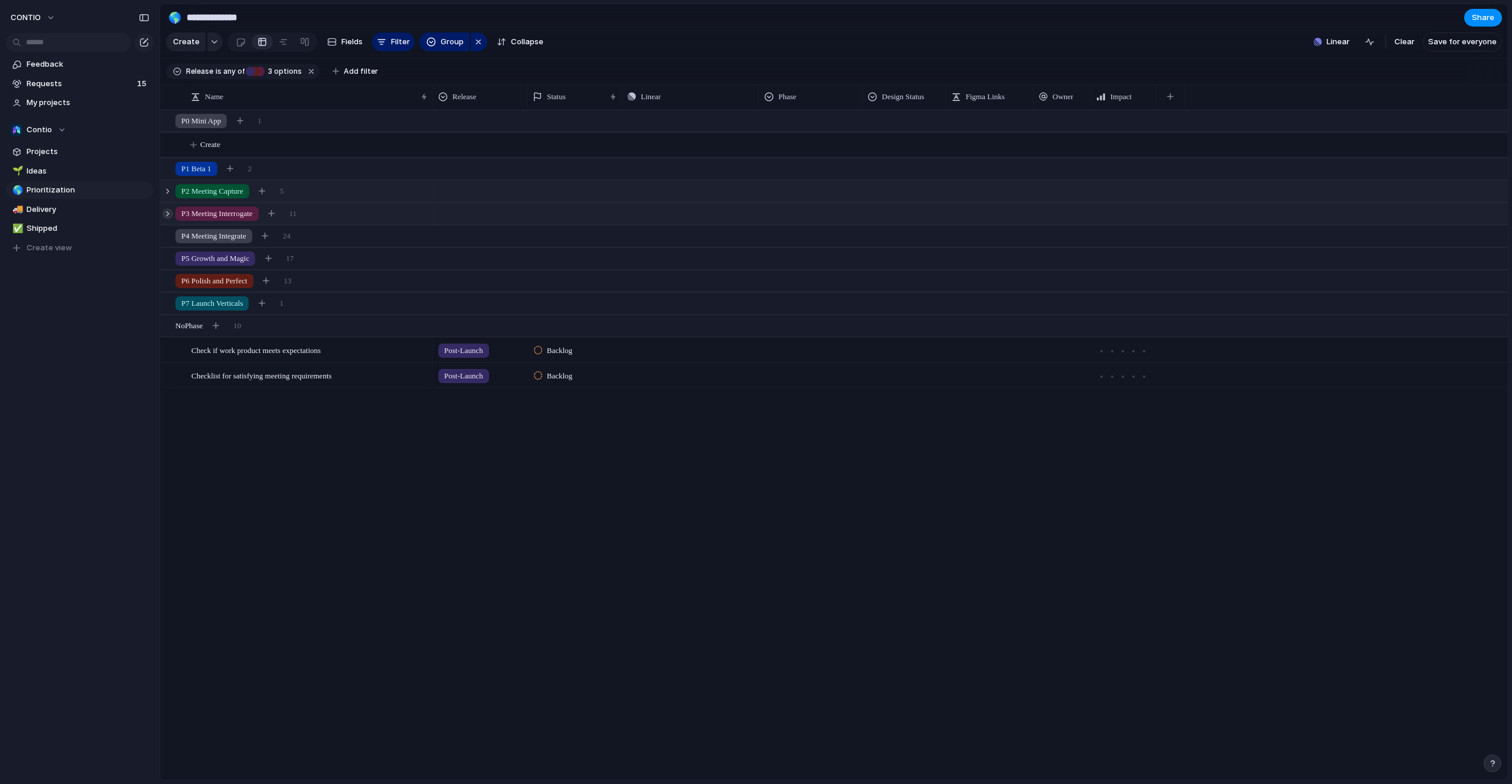
click at [169, 213] on div at bounding box center [168, 213] width 11 height 11
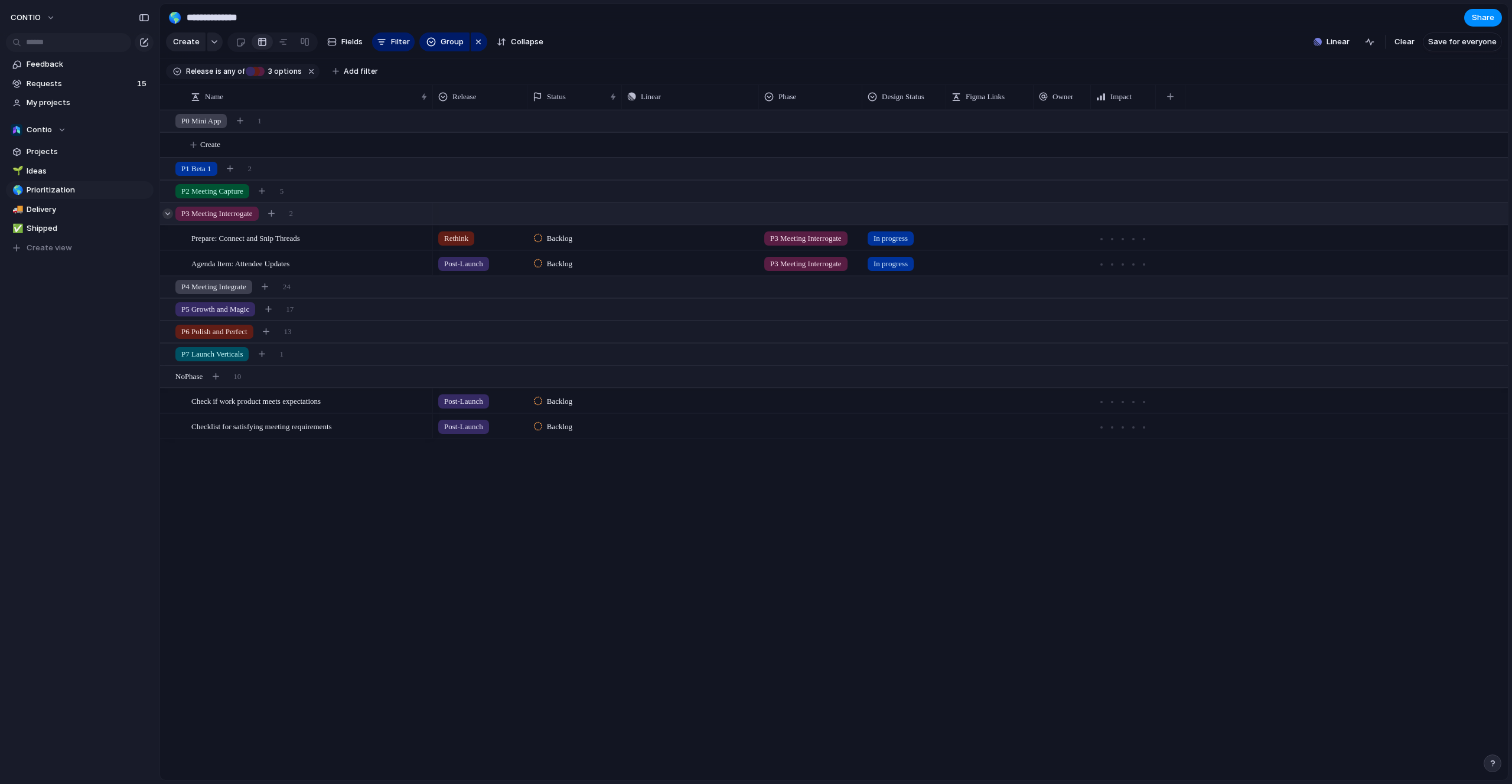
click at [169, 213] on div at bounding box center [168, 213] width 11 height 11
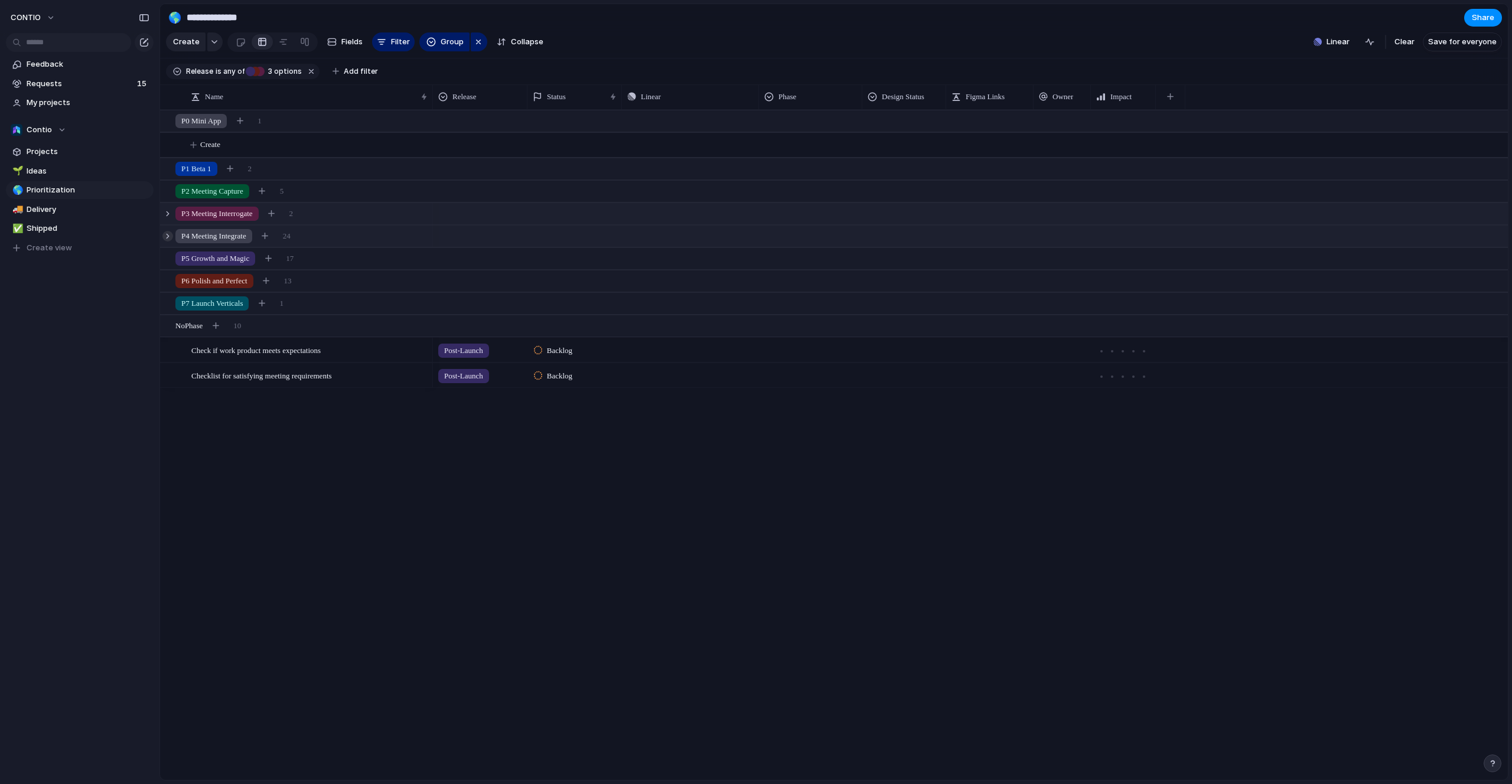
click at [168, 236] on div at bounding box center [168, 236] width 11 height 11
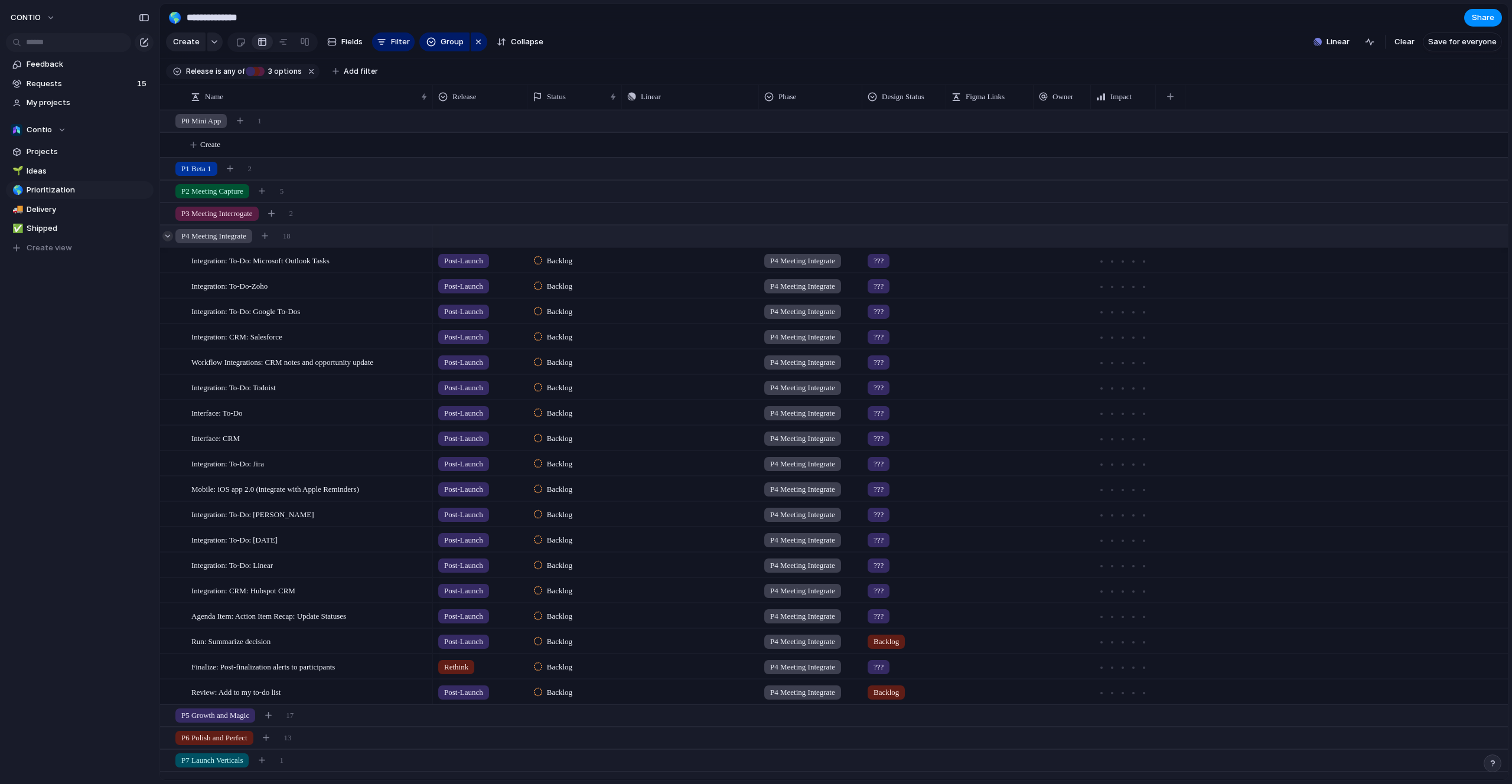
click at [168, 236] on div at bounding box center [168, 236] width 11 height 11
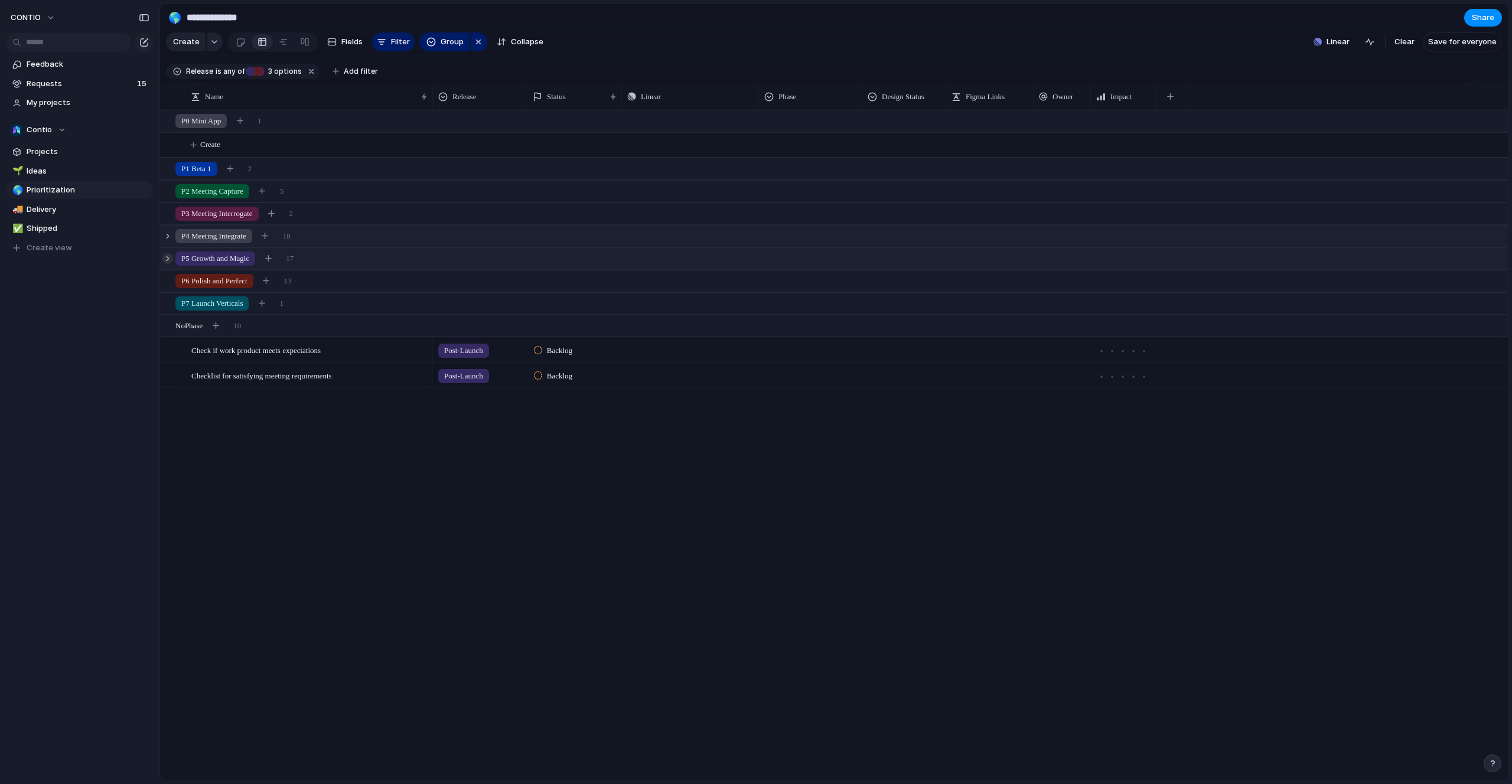
click at [165, 253] on div at bounding box center [168, 259] width 11 height 11
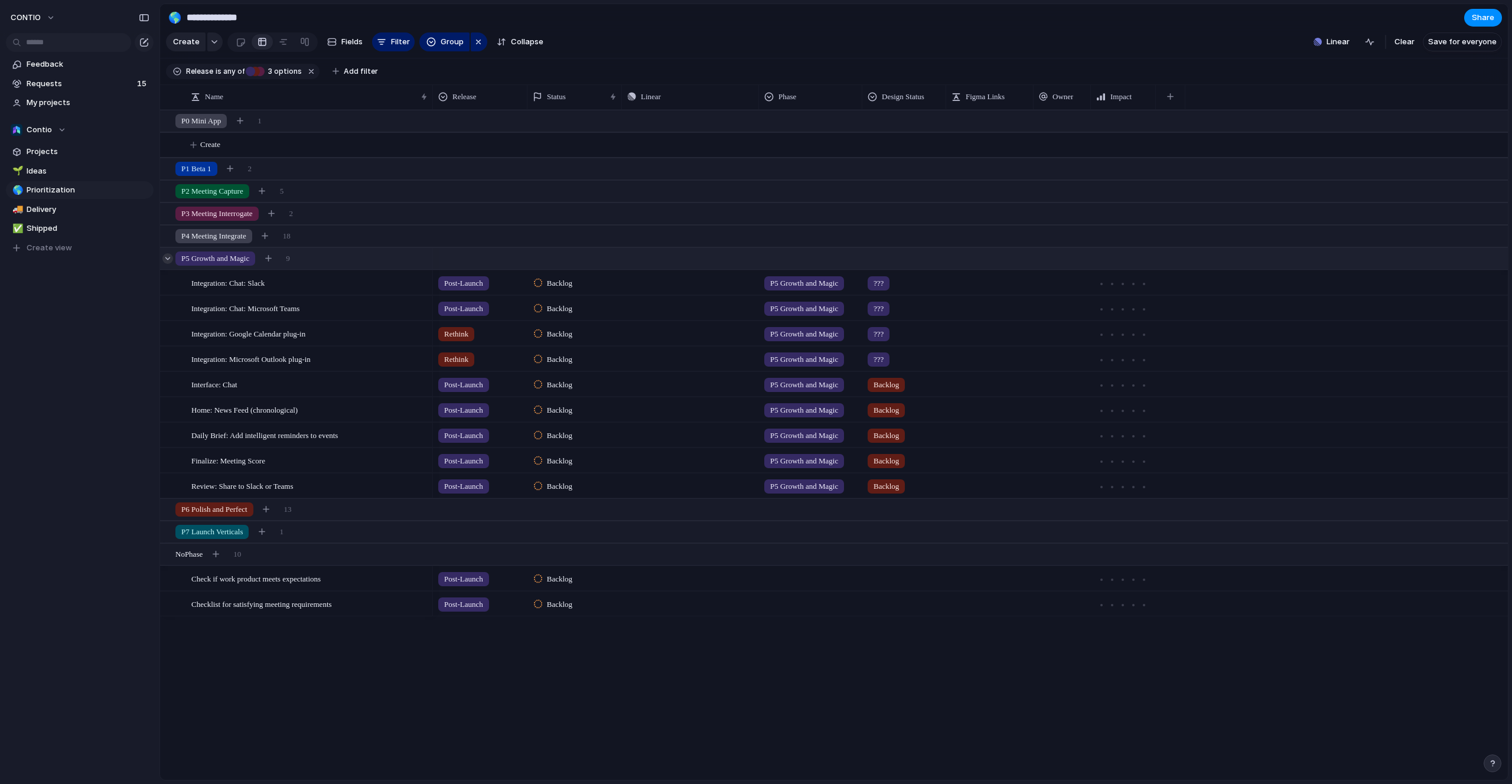
click at [165, 253] on div at bounding box center [168, 259] width 11 height 11
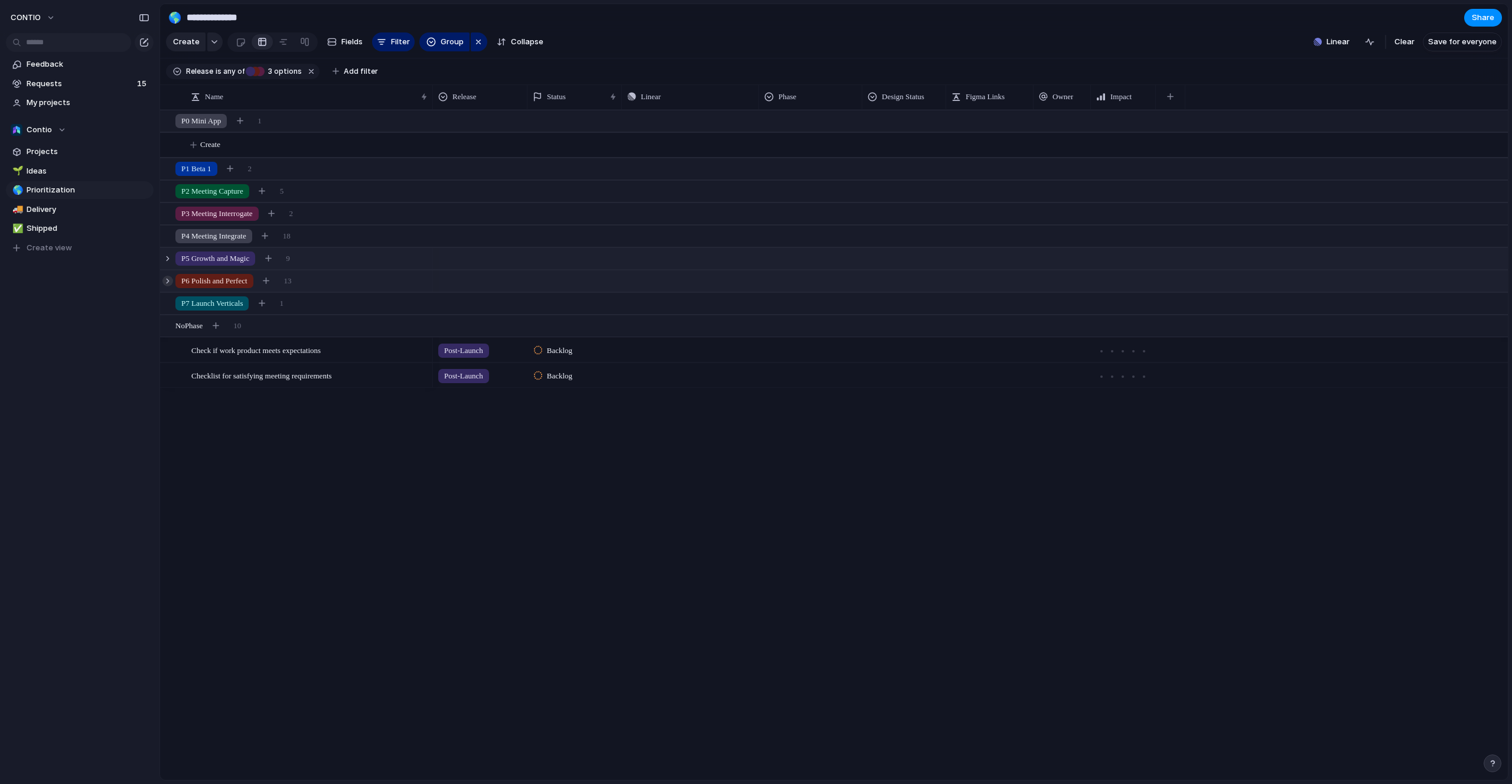
click at [168, 276] on div at bounding box center [168, 281] width 11 height 11
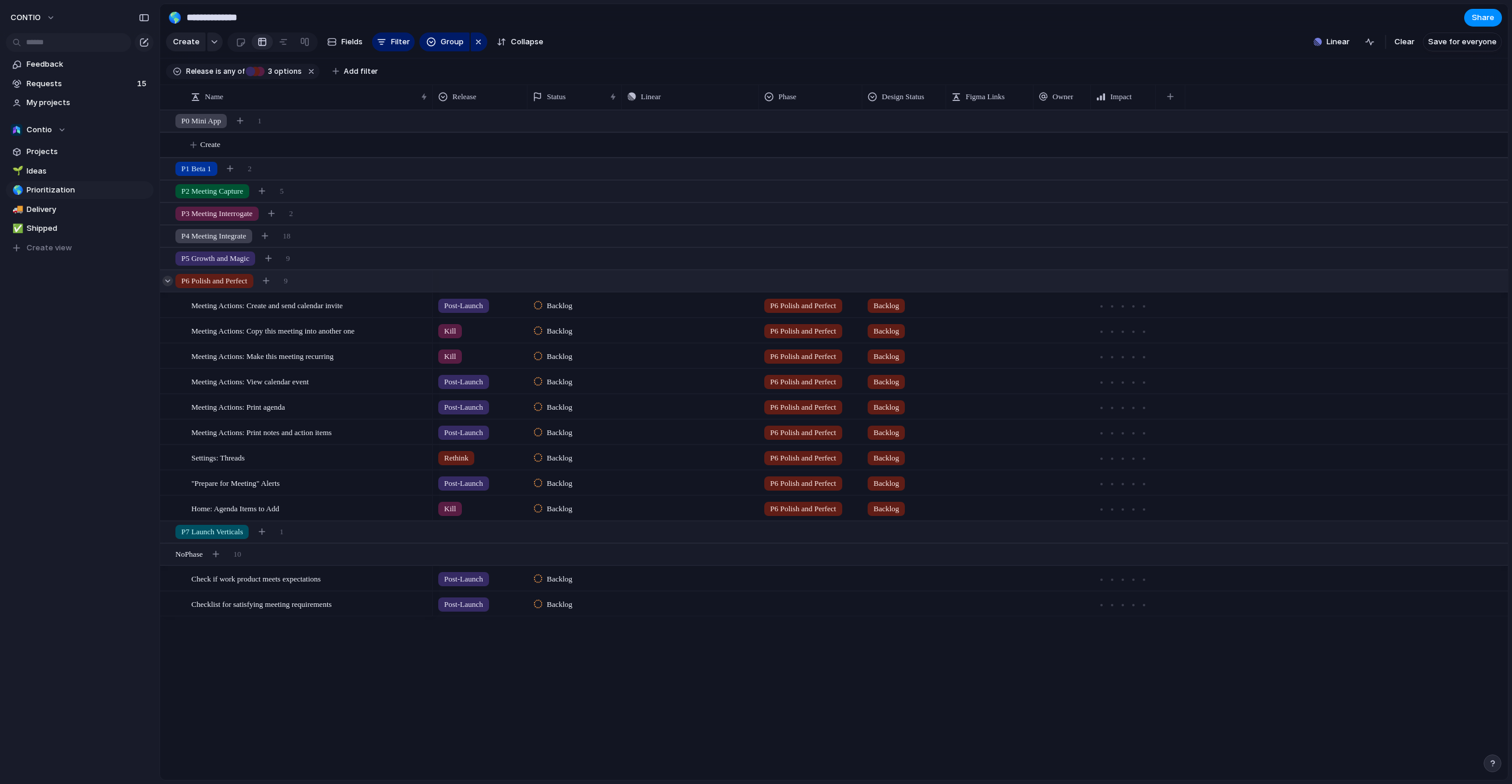
click at [168, 276] on div at bounding box center [168, 281] width 11 height 11
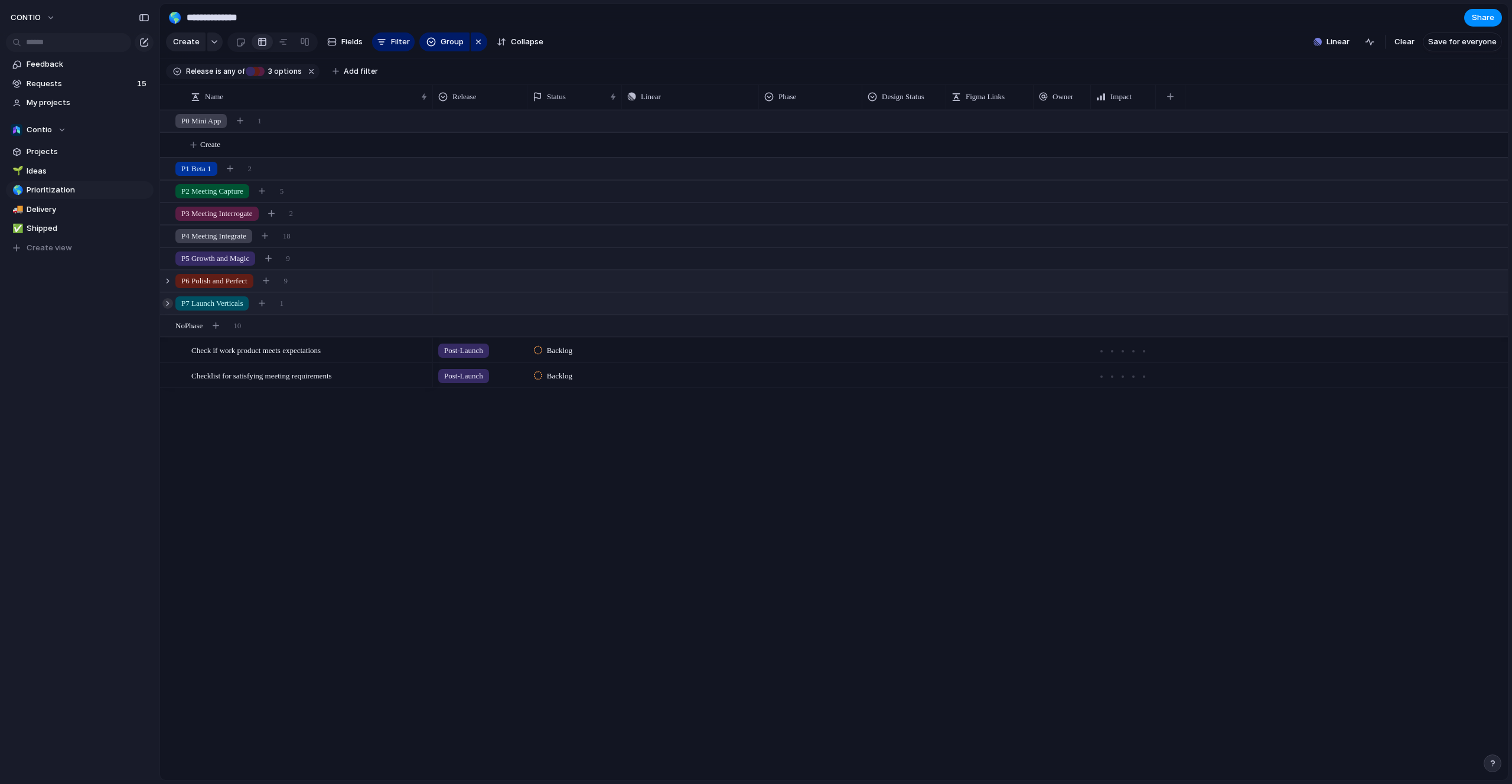
click at [167, 303] on div at bounding box center [168, 303] width 11 height 11
drag, startPoint x: 172, startPoint y: 328, endPoint x: 165, endPoint y: 325, distance: 7.6
click at [170, 327] on div at bounding box center [168, 326] width 11 height 11
click at [165, 324] on div at bounding box center [168, 326] width 11 height 11
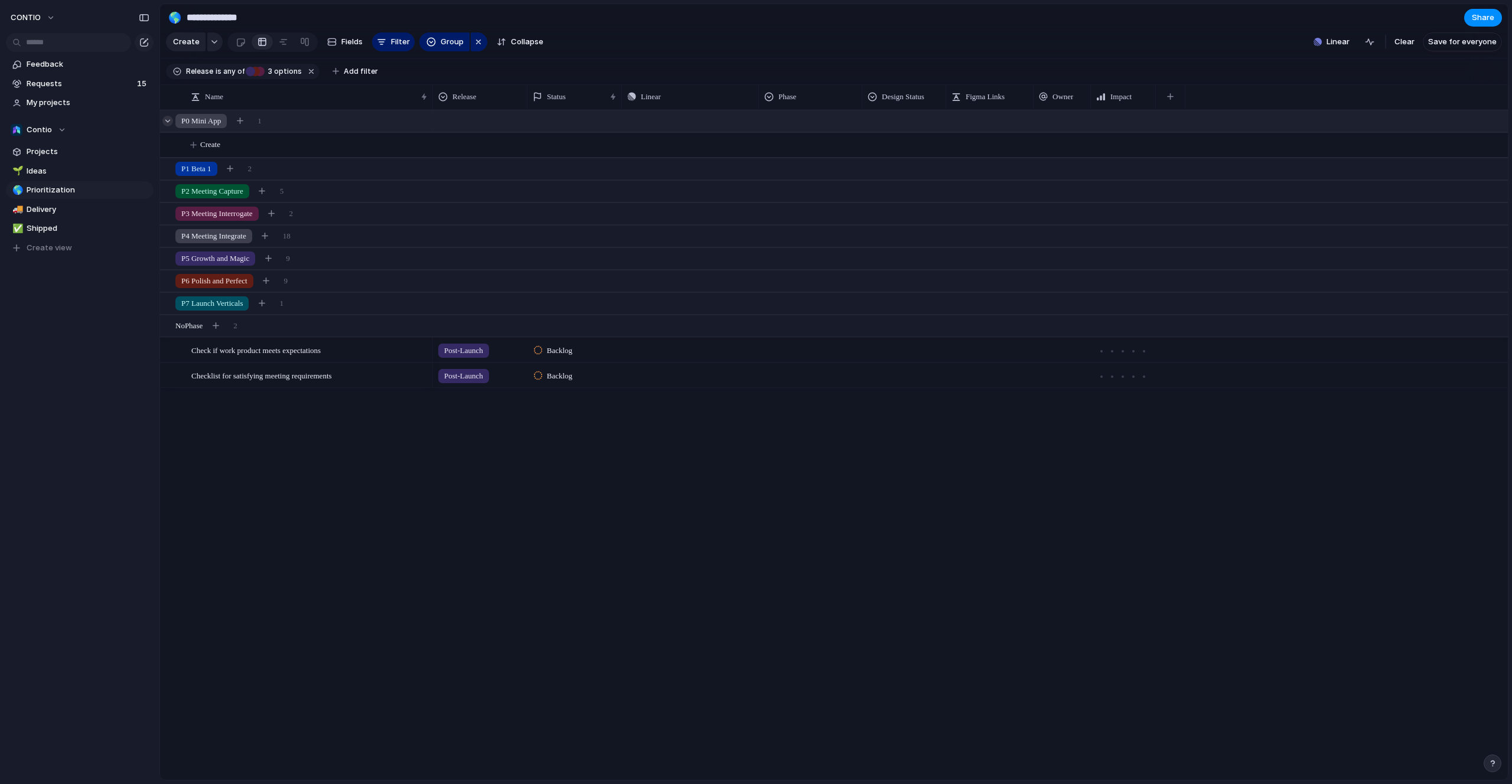
click at [167, 123] on div at bounding box center [168, 121] width 11 height 11
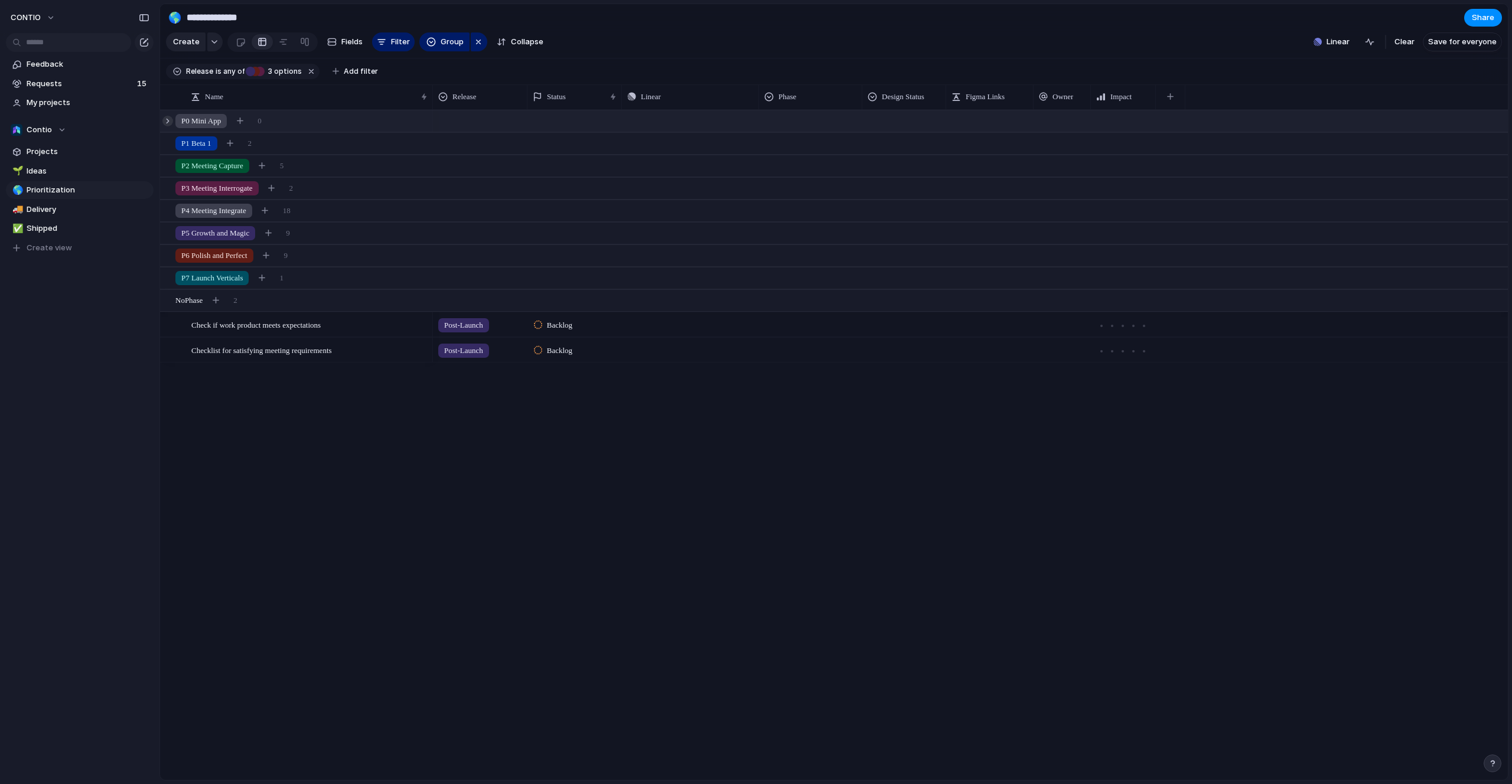
click at [168, 120] on div at bounding box center [168, 121] width 11 height 11
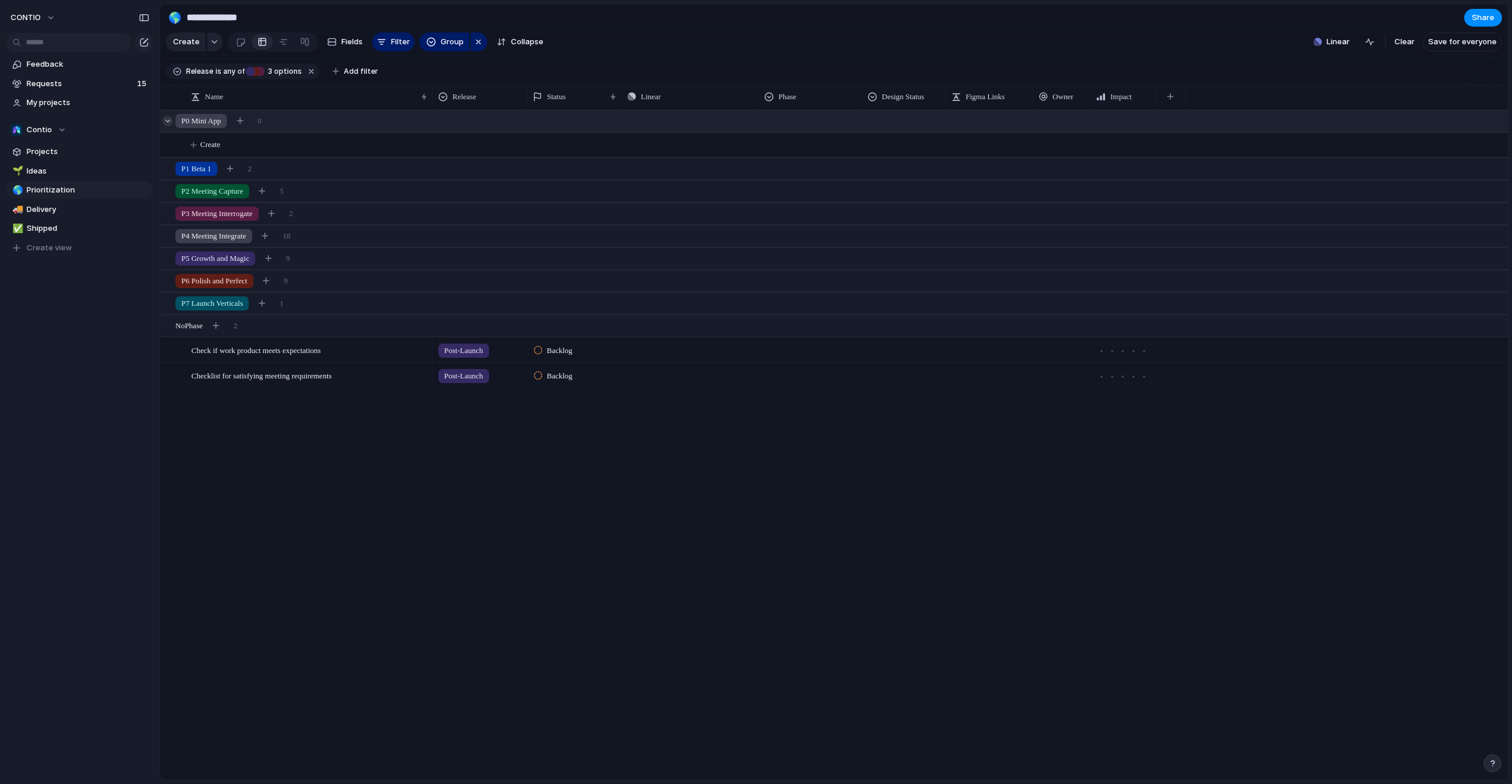
click at [168, 120] on div at bounding box center [168, 121] width 11 height 11
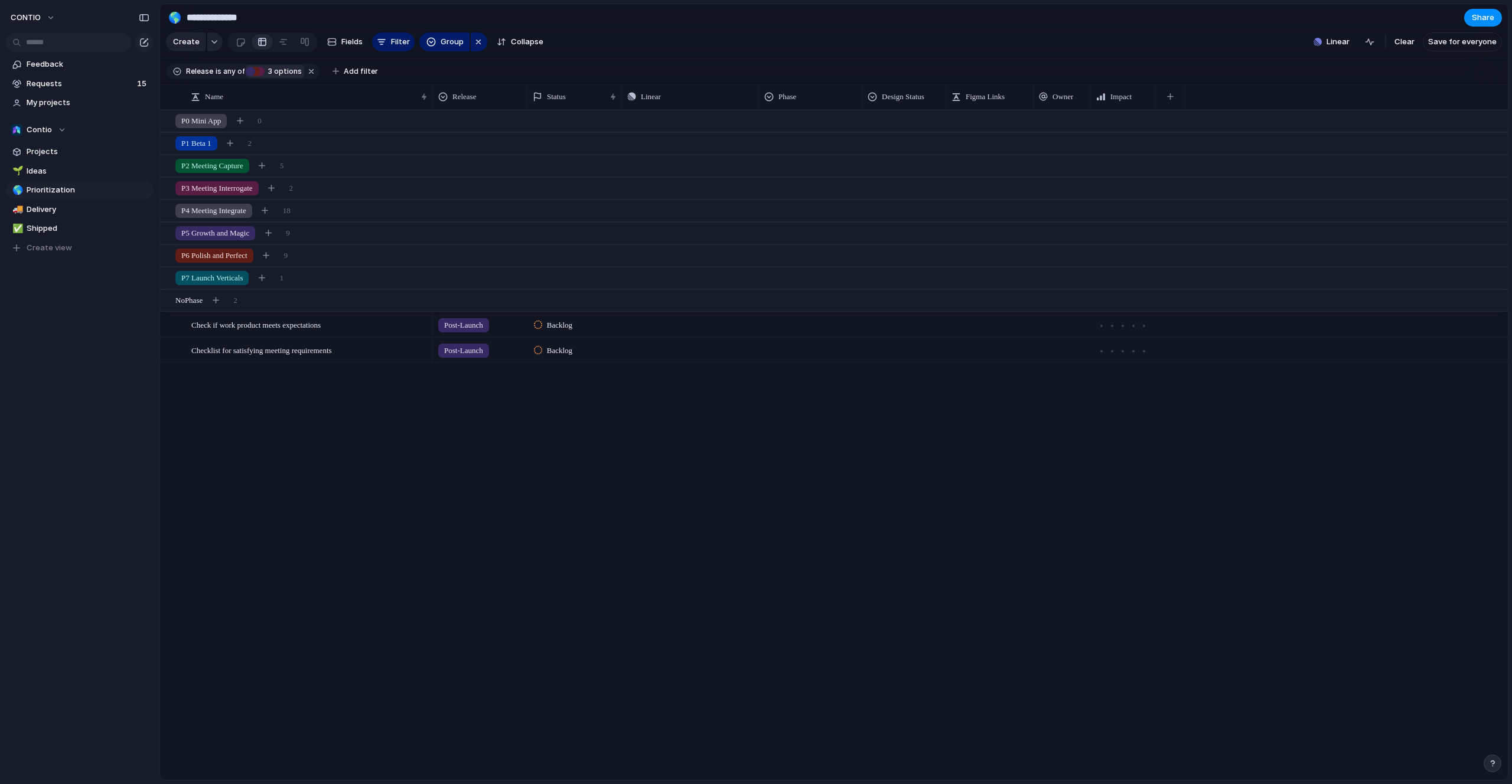
click at [286, 75] on span "3 options" at bounding box center [284, 71] width 37 height 11
drag, startPoint x: 298, startPoint y: 156, endPoint x: 298, endPoint y: 163, distance: 7.0
click at [298, 156] on div at bounding box center [297, 156] width 20 height 20
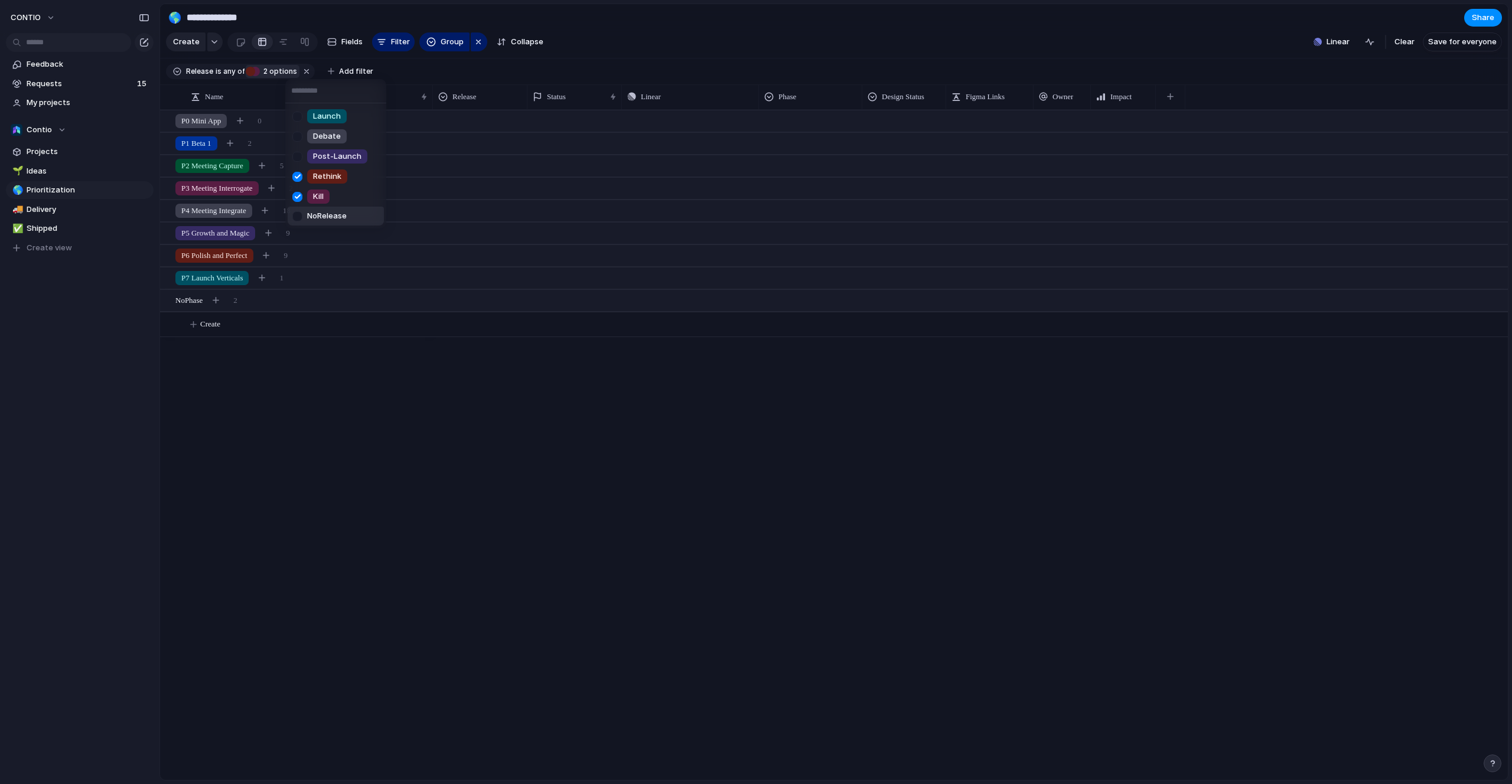
click at [309, 391] on div "Launch Debate Post-Launch Rethink Kill No Release" at bounding box center [756, 392] width 1512 height 784
click at [167, 121] on div at bounding box center [168, 121] width 11 height 11
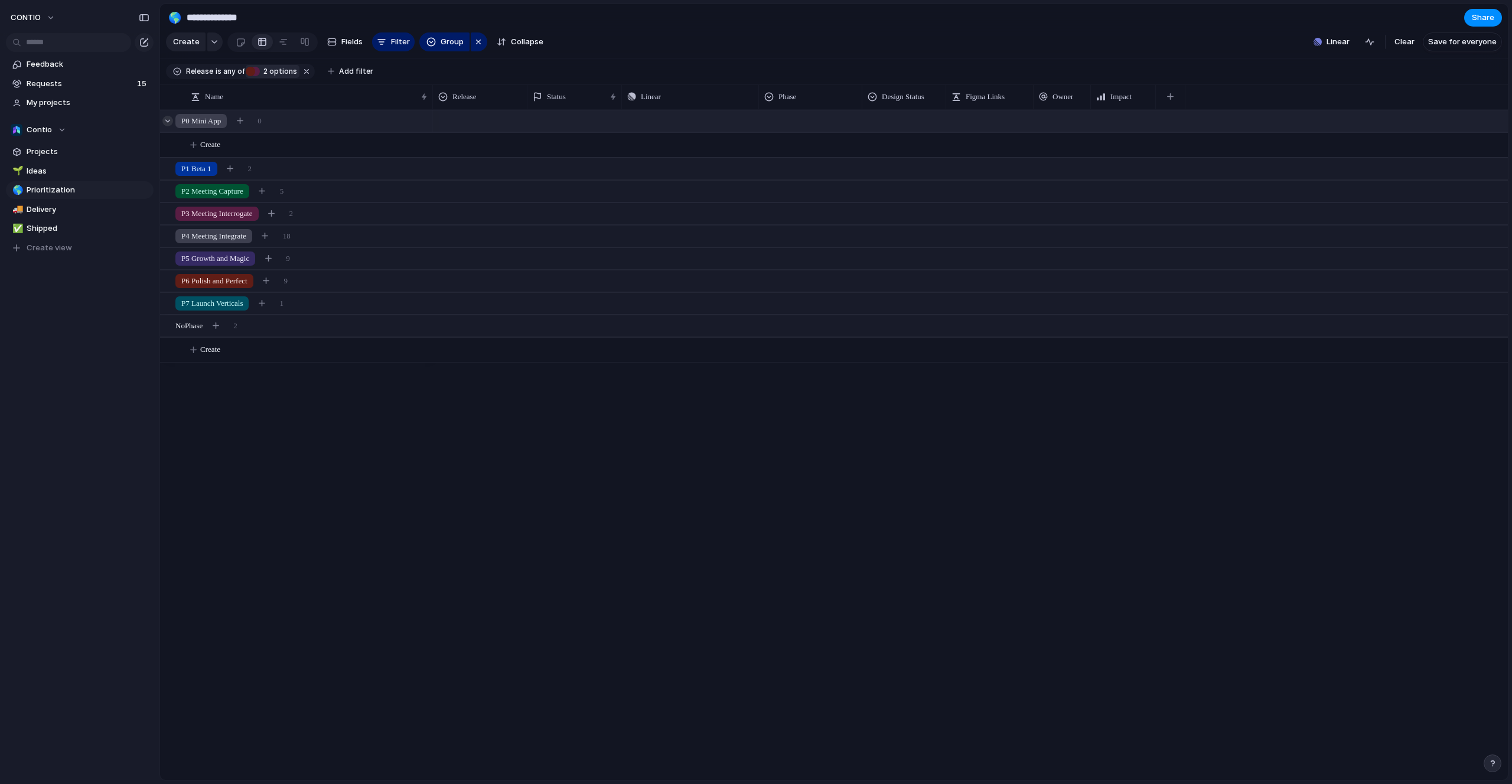
click at [167, 120] on div at bounding box center [168, 121] width 11 height 11
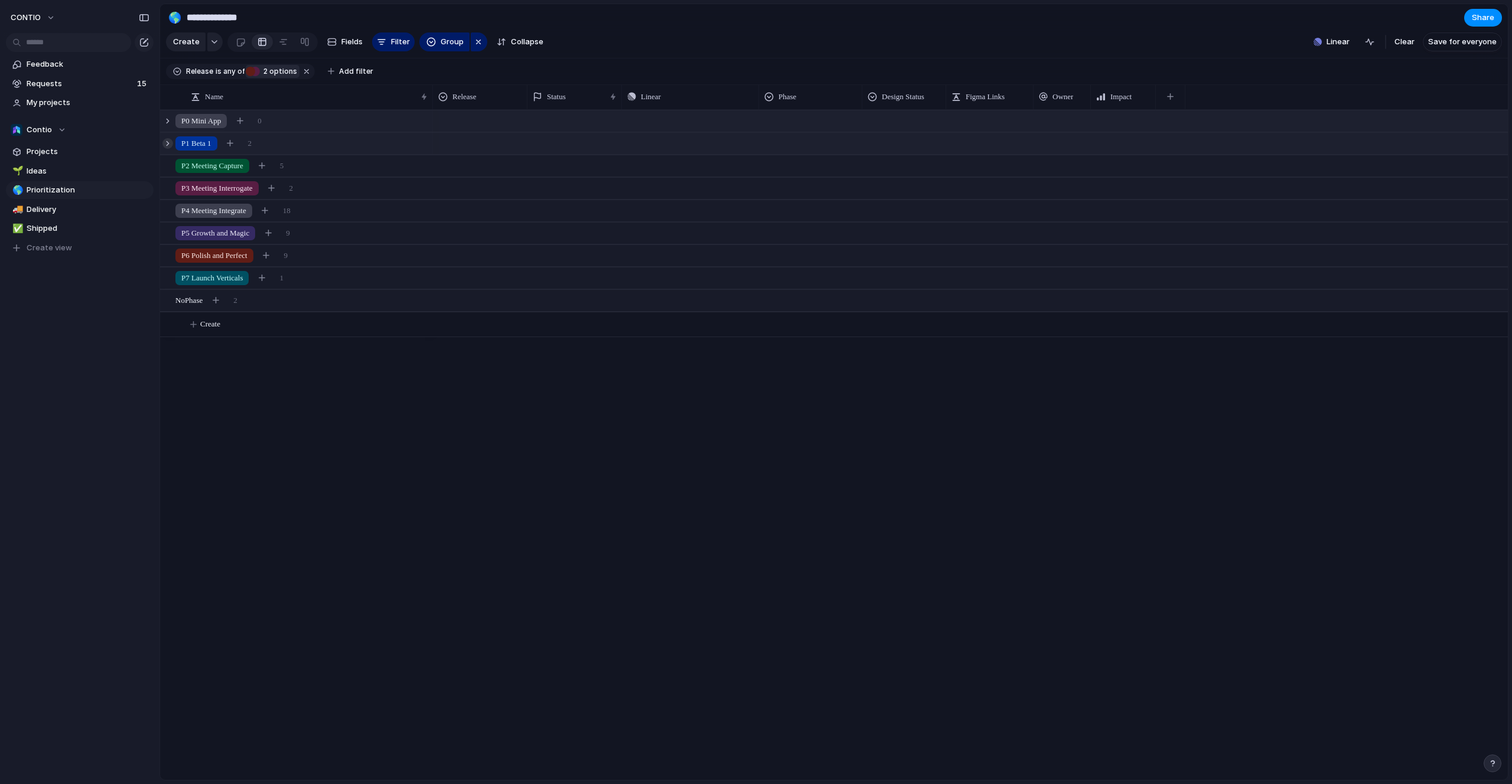
click at [166, 140] on div at bounding box center [168, 143] width 11 height 11
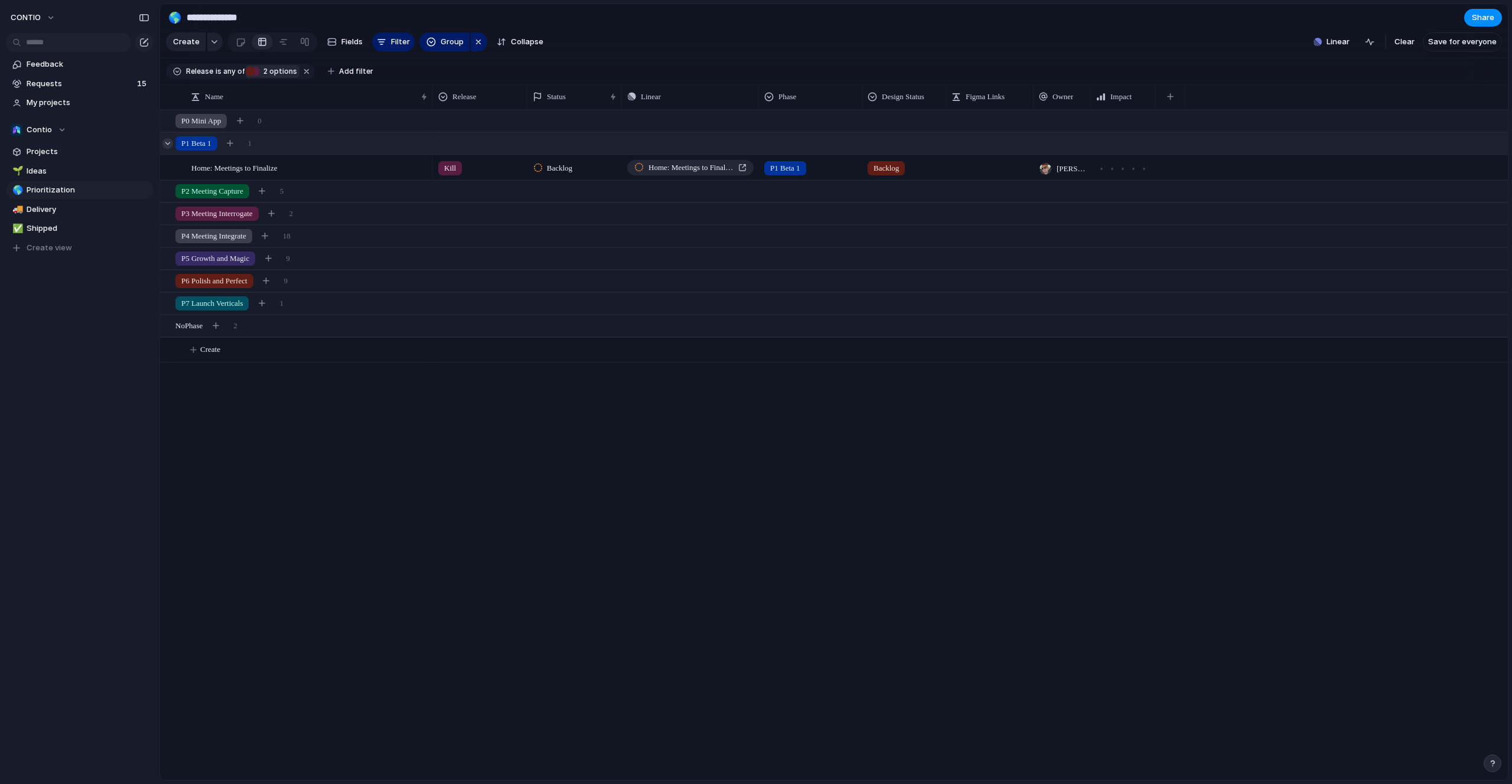
click at [166, 141] on div at bounding box center [168, 143] width 11 height 11
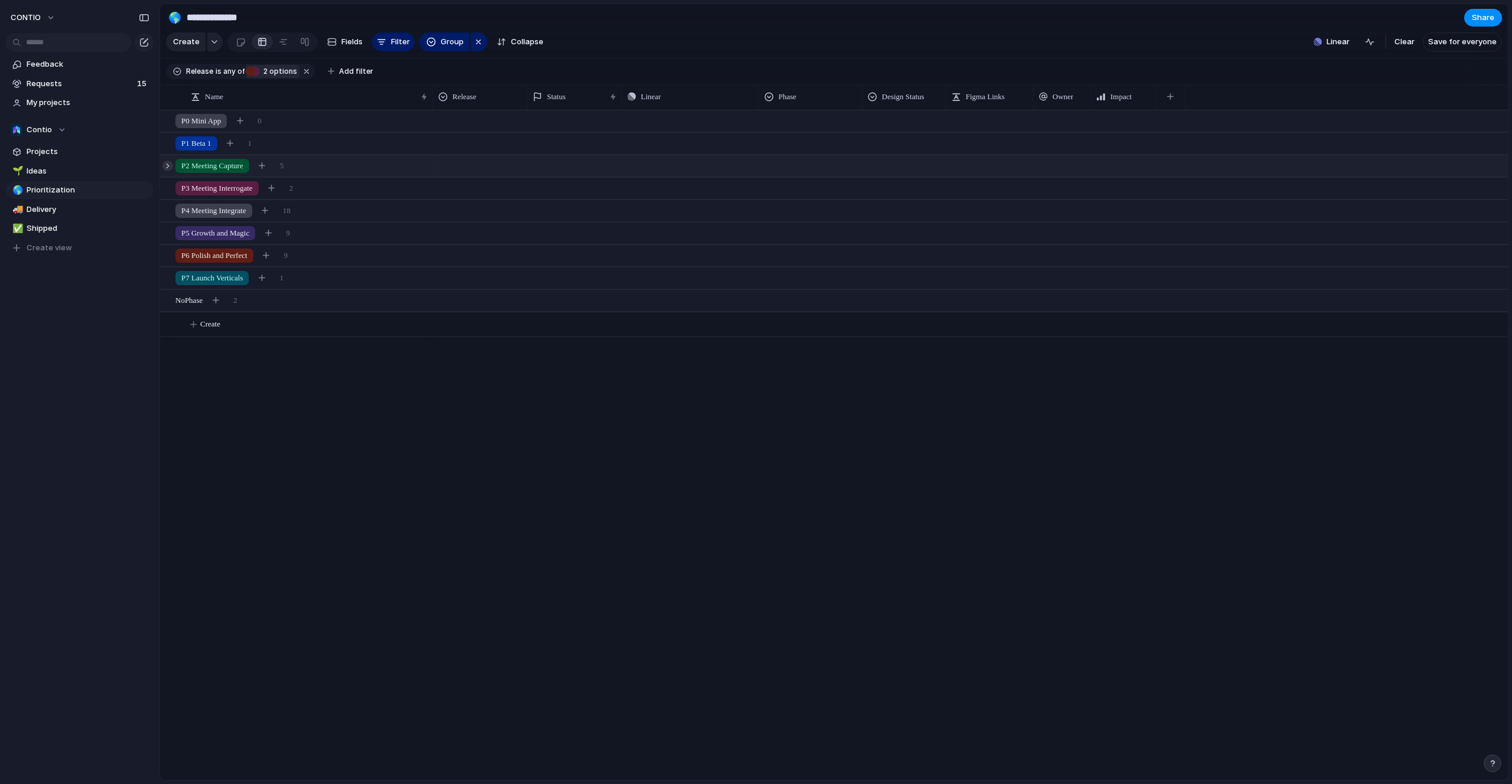
click at [167, 161] on div at bounding box center [168, 166] width 11 height 11
click at [167, 163] on div at bounding box center [168, 166] width 11 height 11
click at [171, 188] on div at bounding box center [168, 188] width 11 height 11
click at [169, 210] on div at bounding box center [168, 211] width 11 height 11
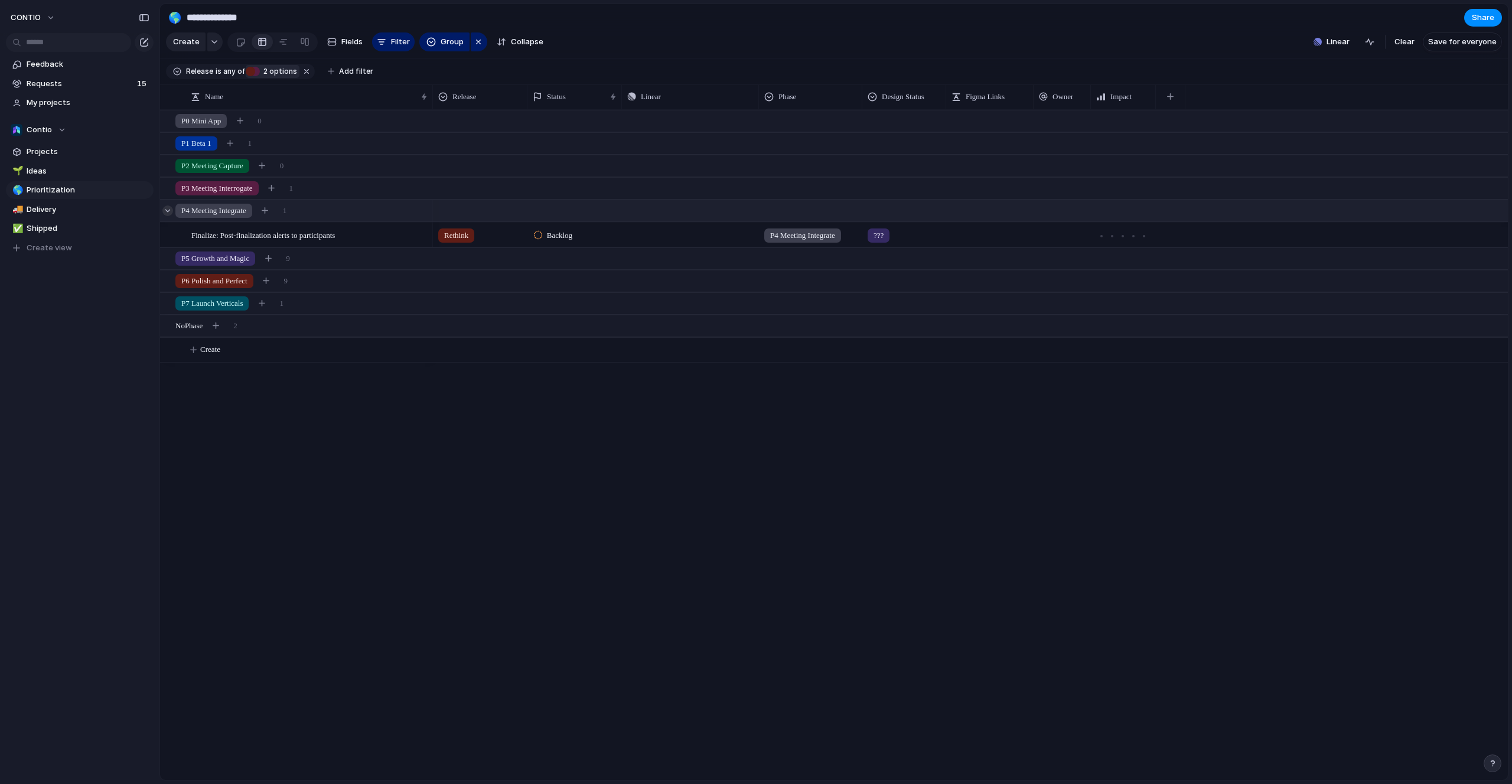
click at [169, 210] on div at bounding box center [168, 211] width 11 height 11
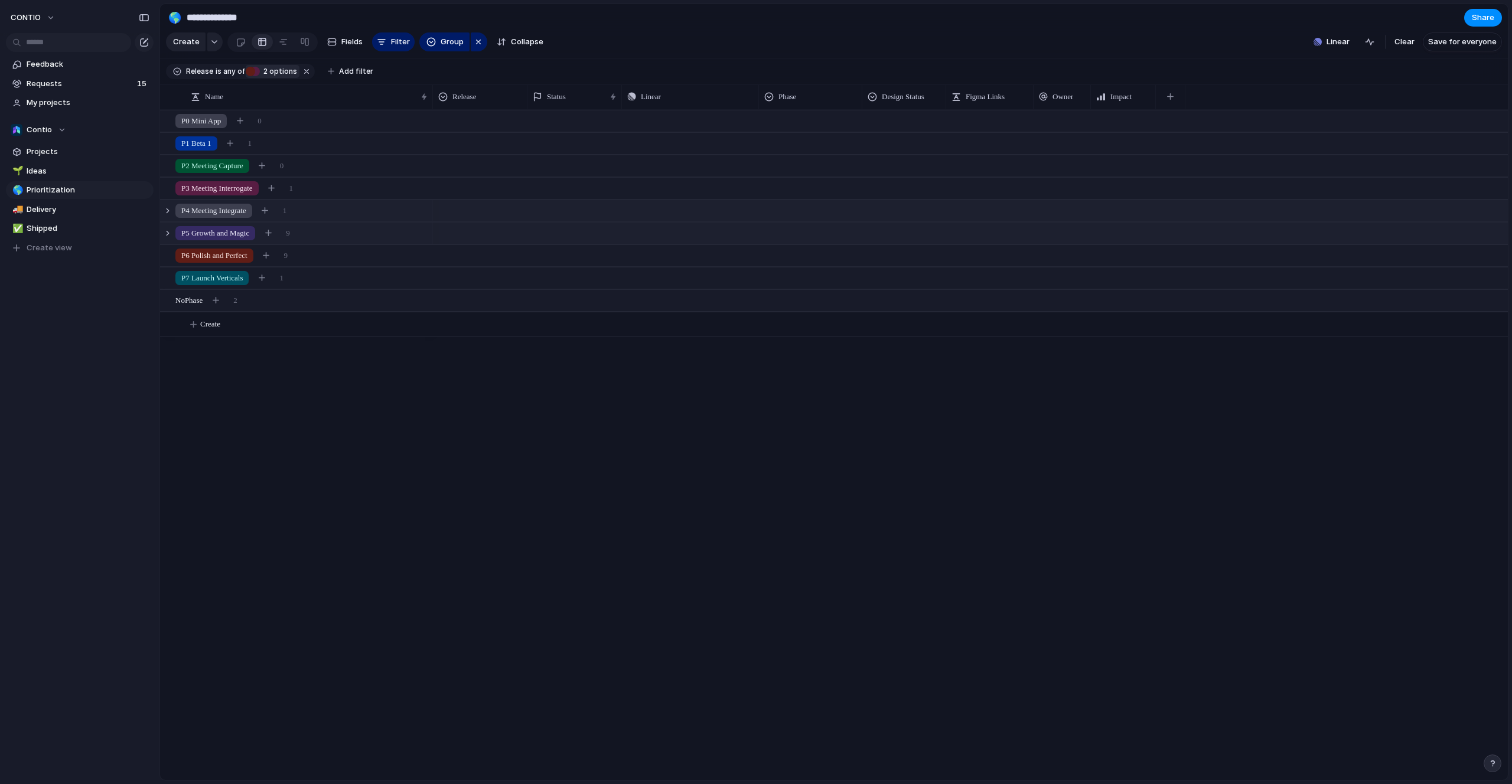
click at [168, 224] on div "P5 Growth and Magic 9" at bounding box center [835, 233] width 1350 height 21
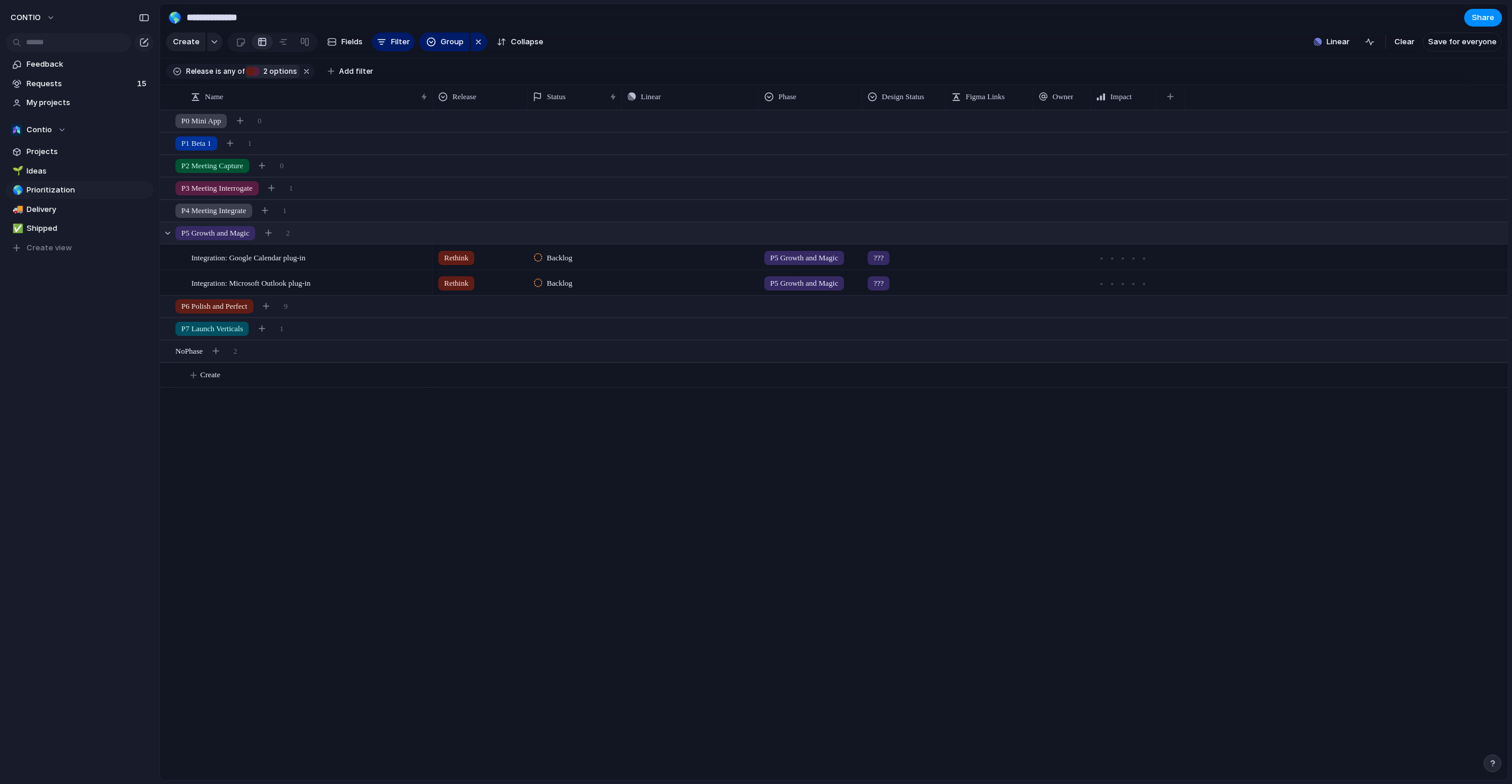
click at [168, 225] on div "P5 Growth and Magic 2" at bounding box center [835, 233] width 1350 height 21
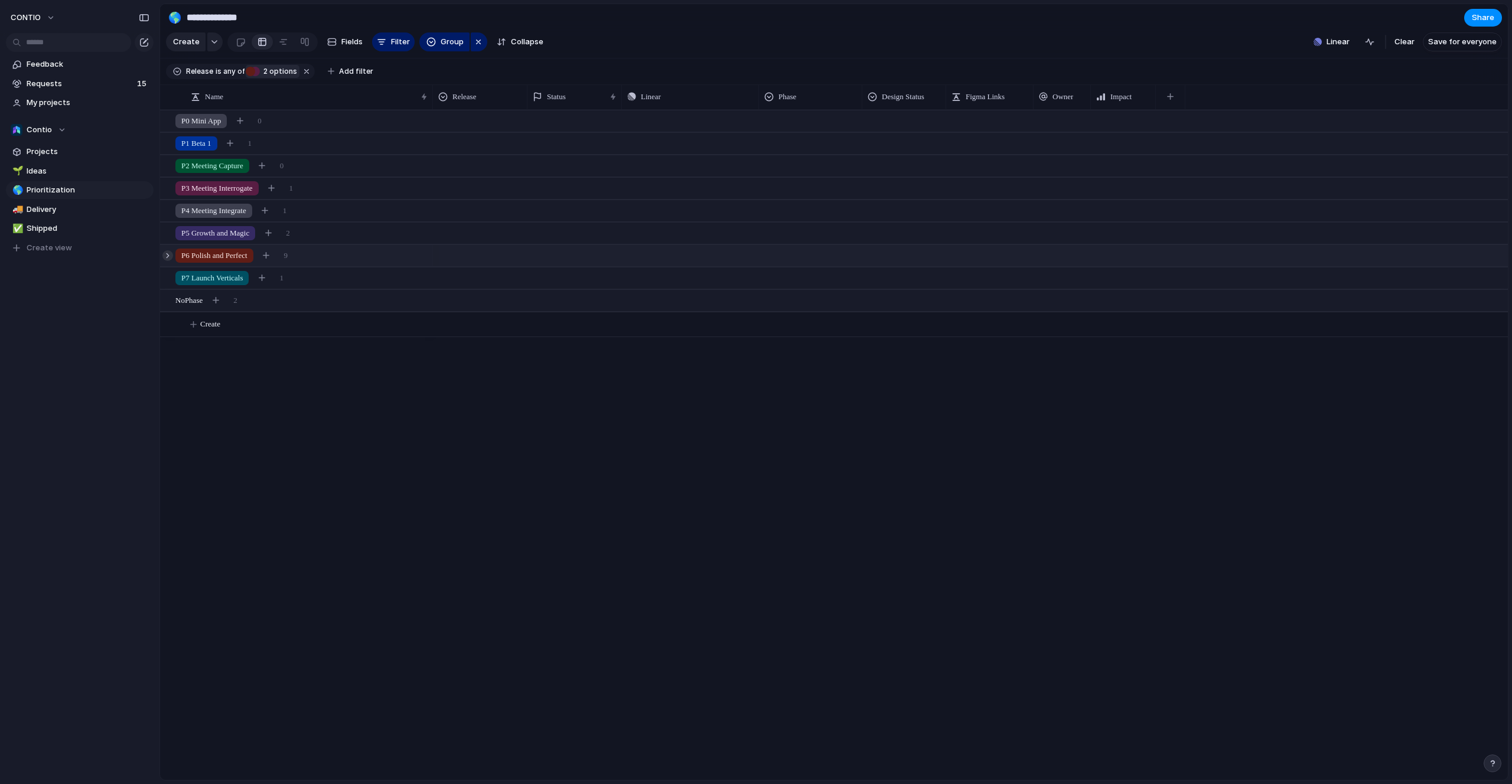
click at [167, 258] on div at bounding box center [168, 256] width 11 height 11
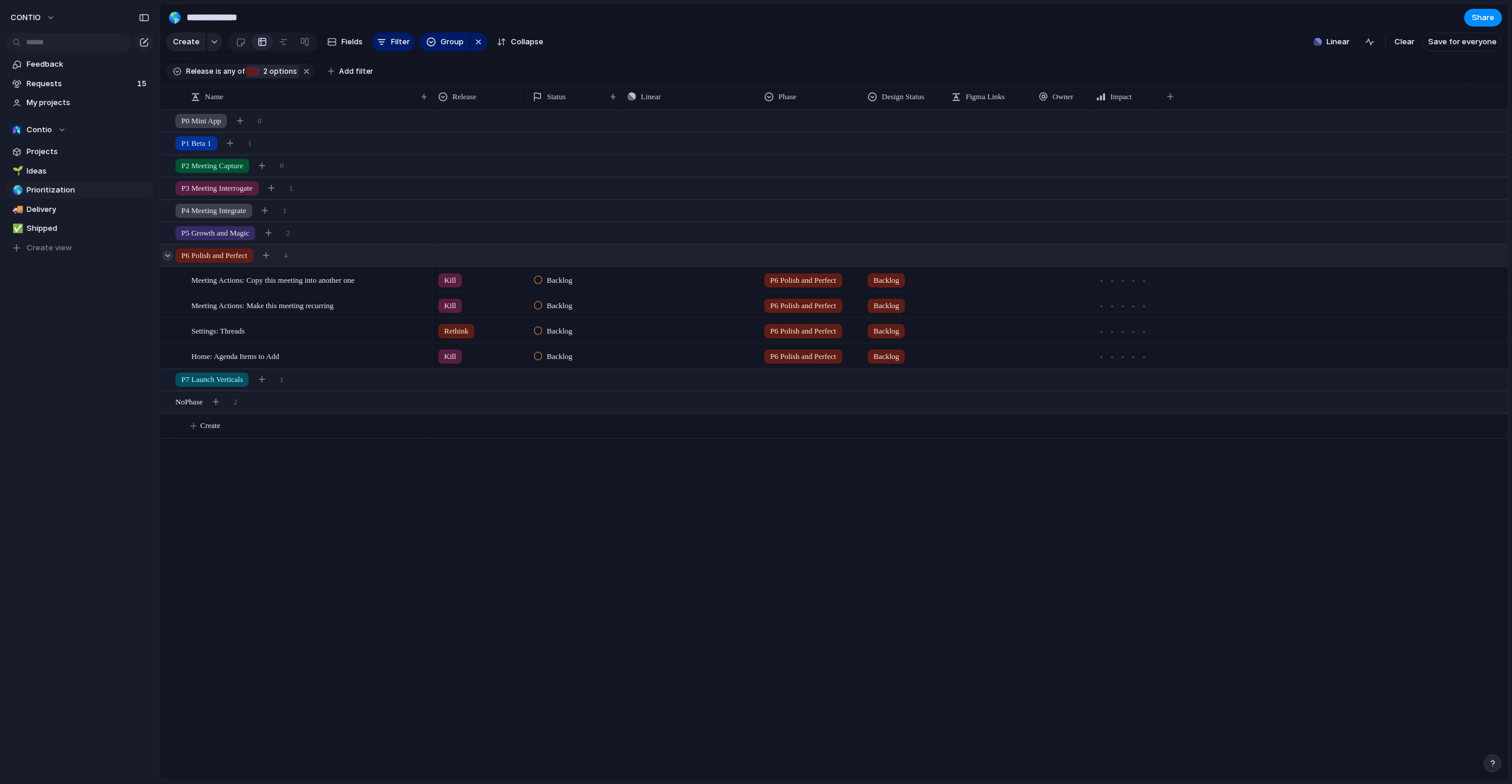
click at [167, 258] on div at bounding box center [168, 256] width 11 height 11
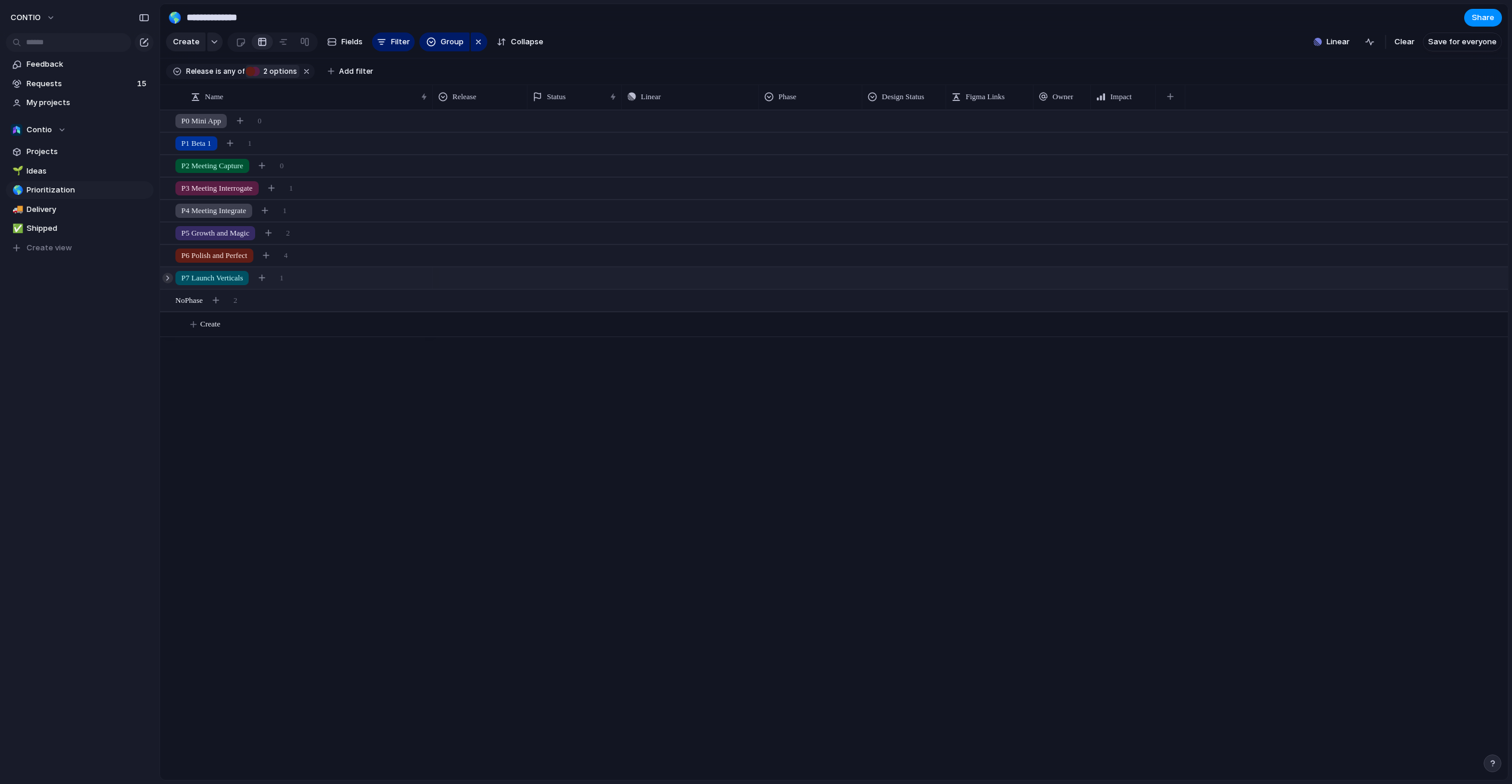
click at [166, 276] on div at bounding box center [168, 278] width 11 height 11
